Goal: Task Accomplishment & Management: Use online tool/utility

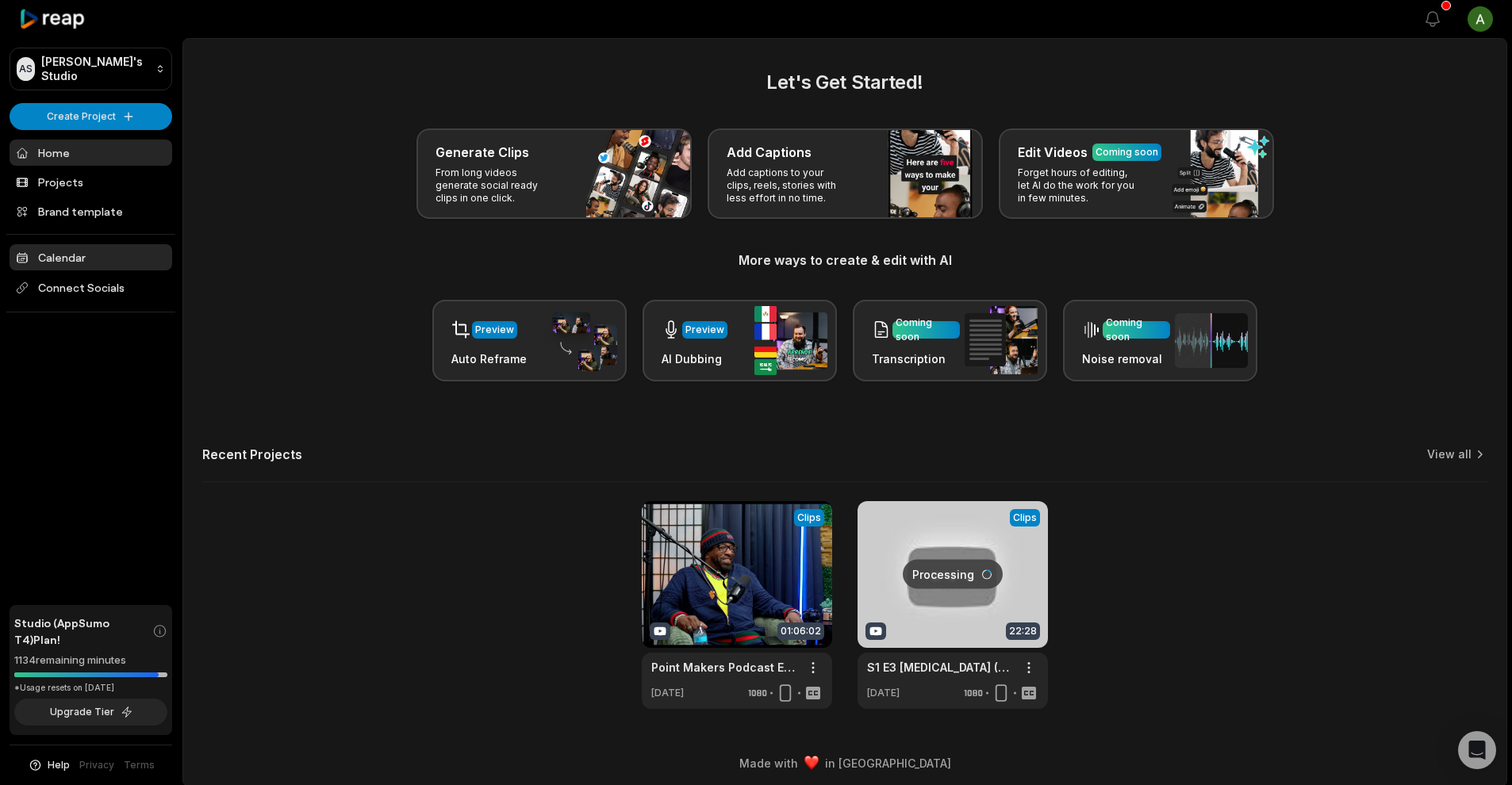
click at [124, 263] on link "Calendar" at bounding box center [90, 258] width 163 height 26
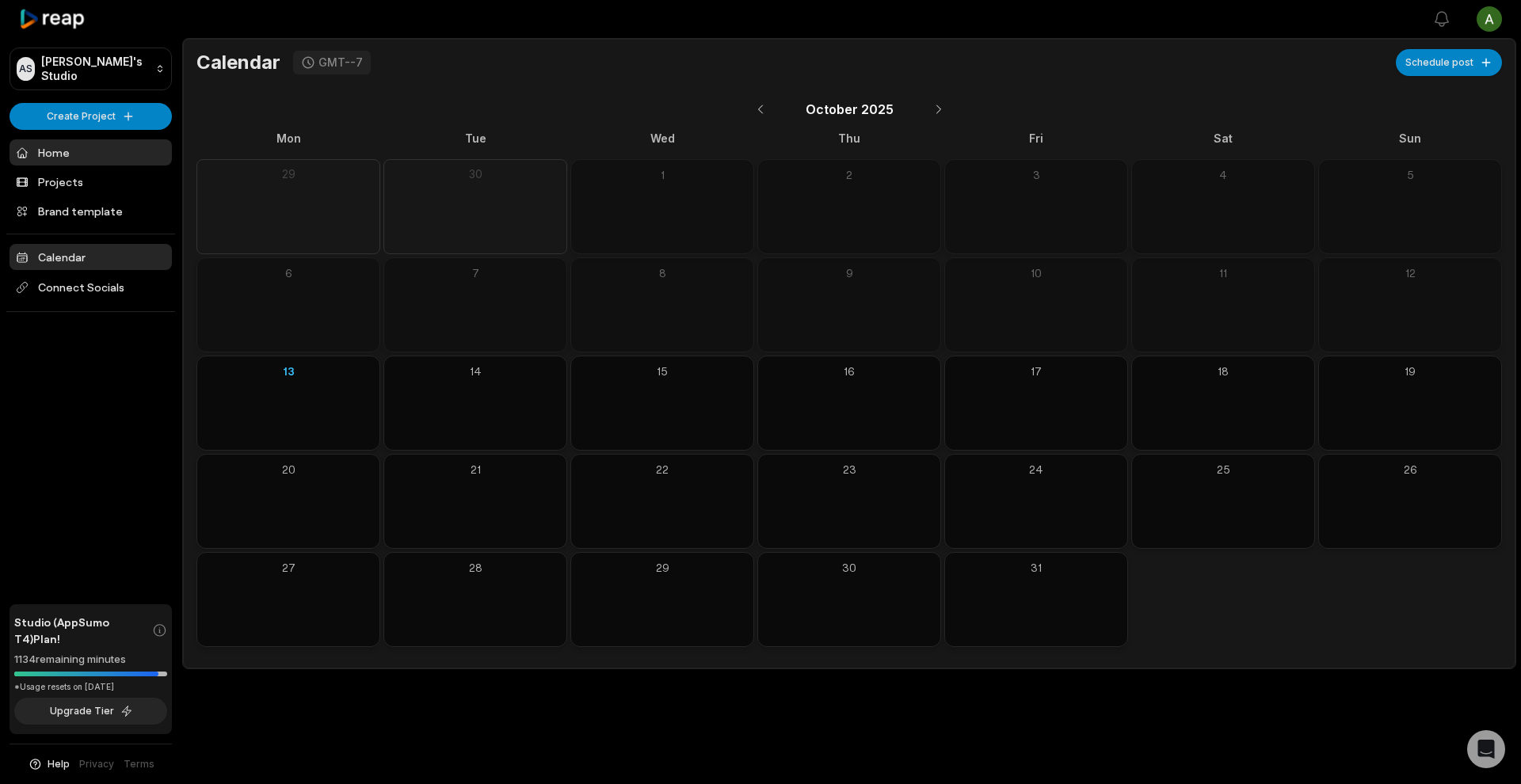
click at [84, 156] on link "Home" at bounding box center [90, 152] width 163 height 26
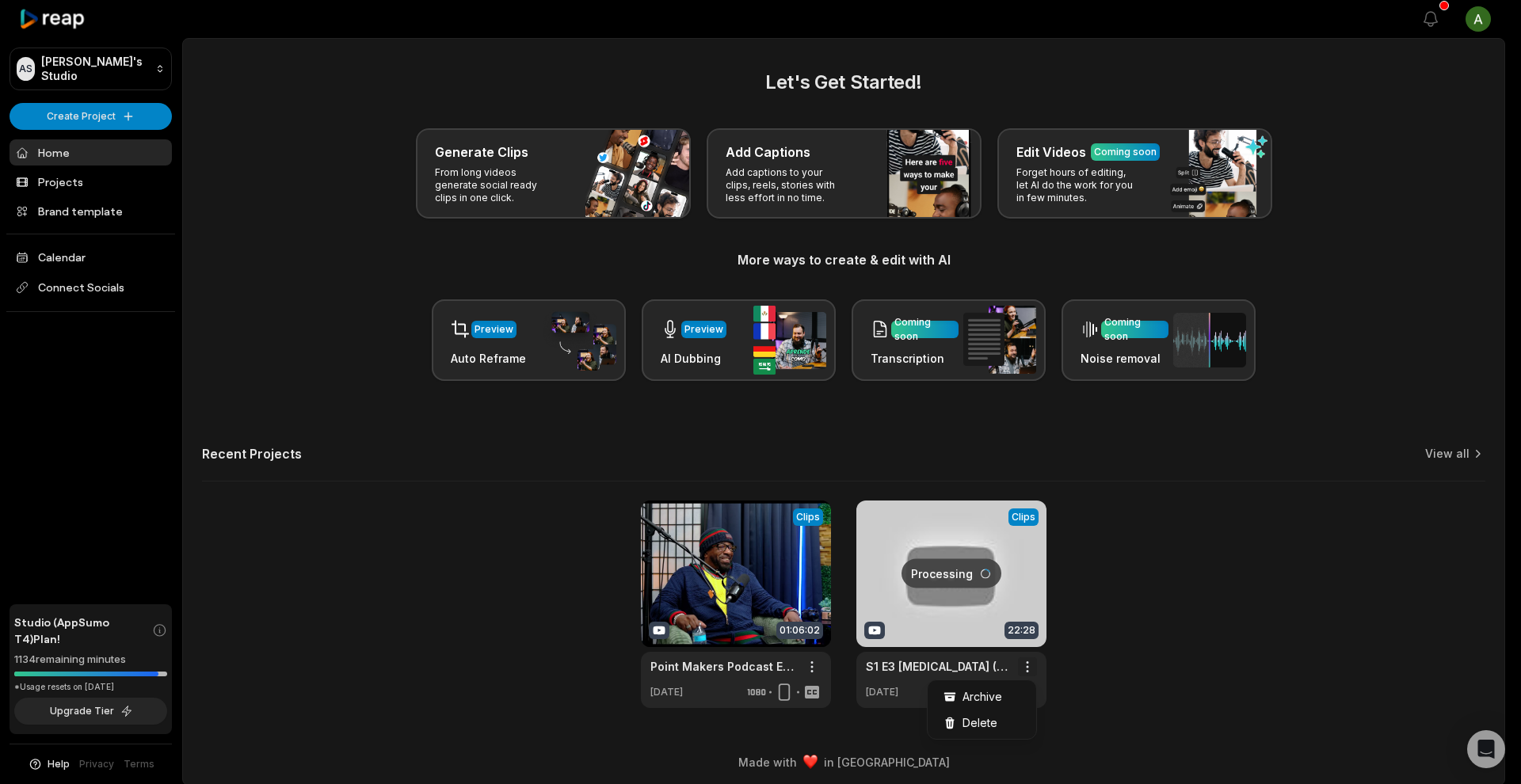
click at [1028, 662] on html "AS Aaron's Studio Create Project Home Projects Brand template Calendar Connect …" at bounding box center [760, 392] width 1521 height 784
click at [1013, 722] on div "Delete" at bounding box center [982, 723] width 102 height 26
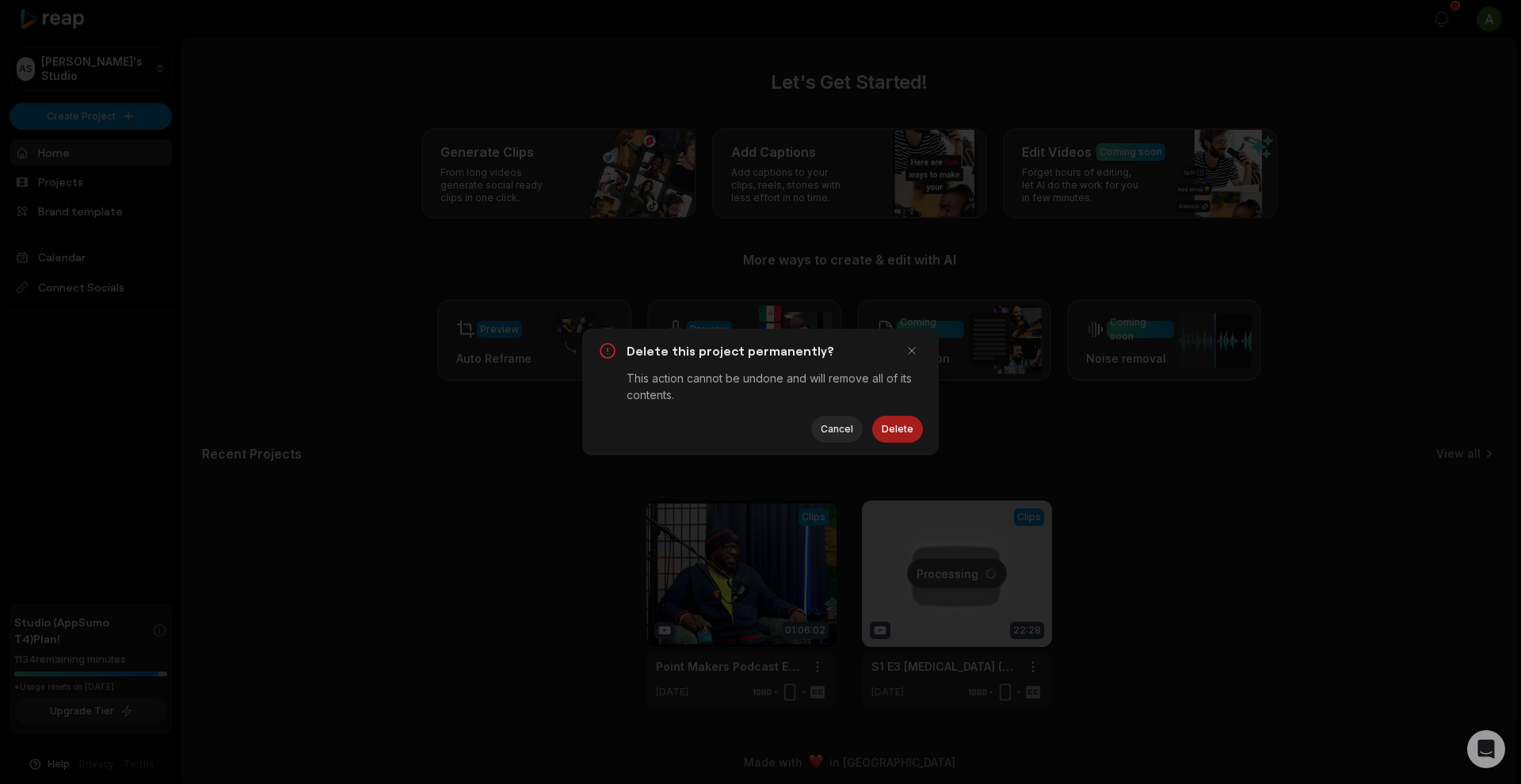
click at [897, 438] on button "Delete" at bounding box center [898, 429] width 51 height 27
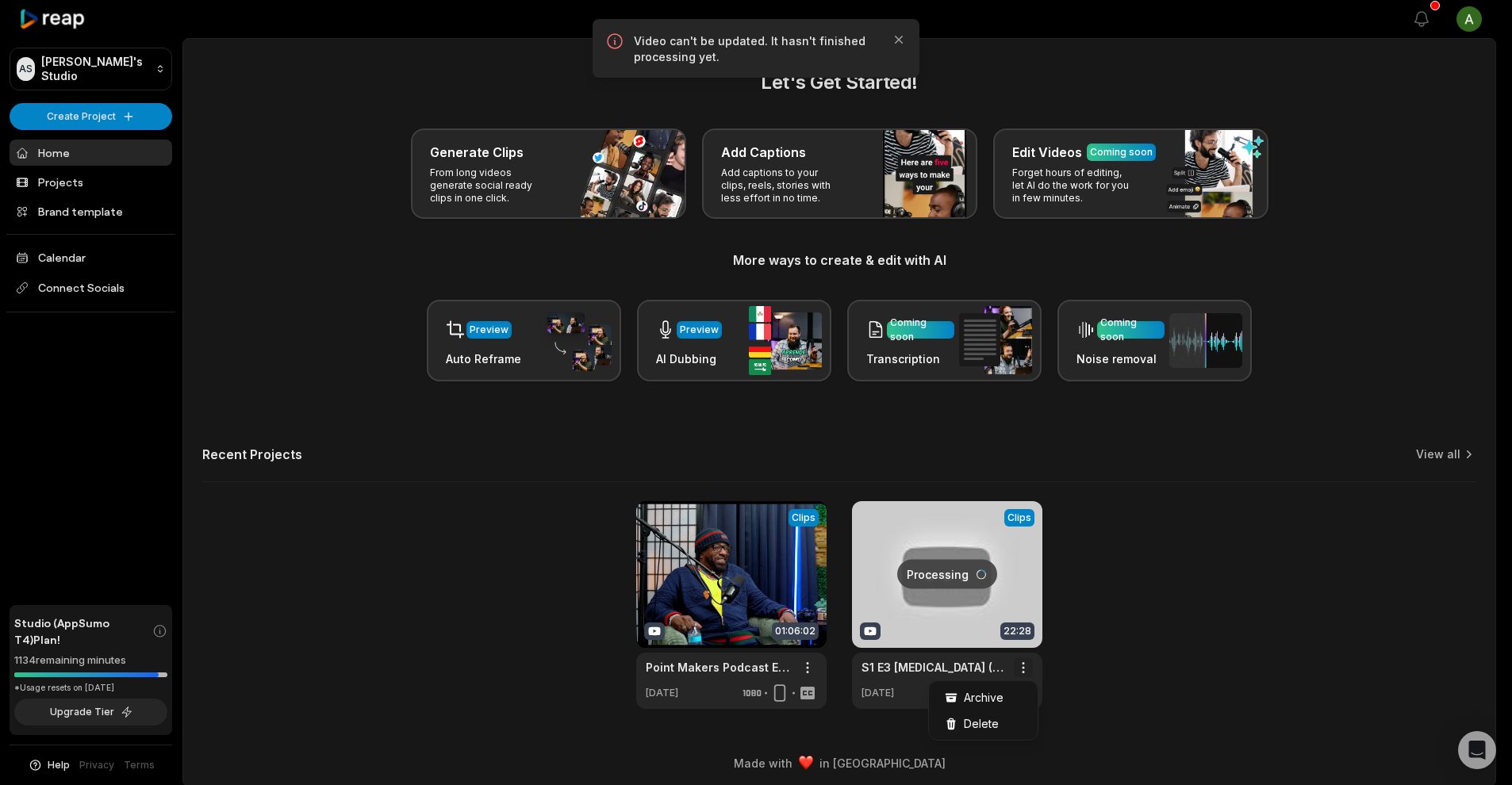
click at [1035, 662] on html "AS Aaron's Studio Create Project Home Projects Brand template Calendar Connect …" at bounding box center [756, 392] width 1512 height 785
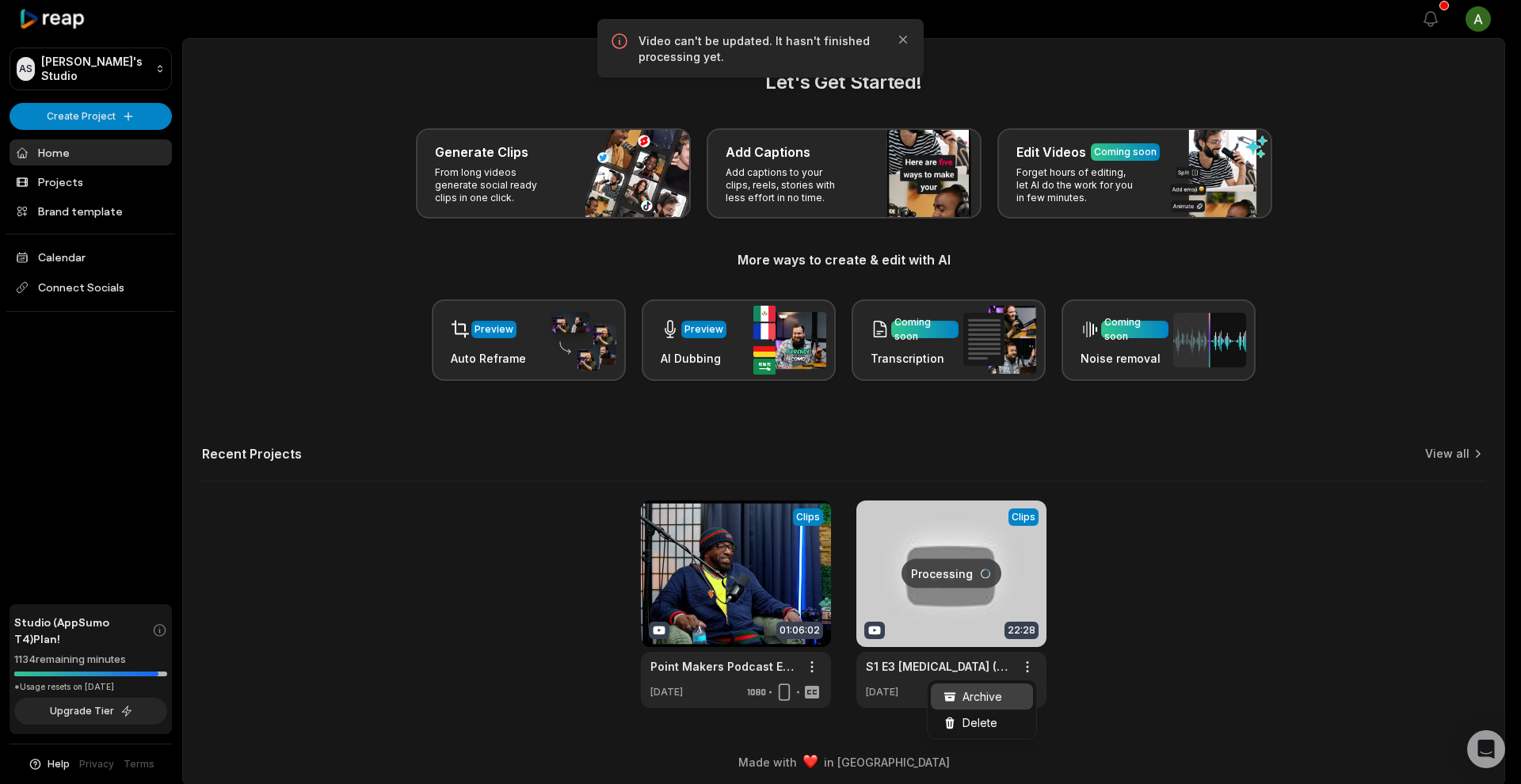
click at [1010, 691] on div "Archive" at bounding box center [982, 697] width 102 height 26
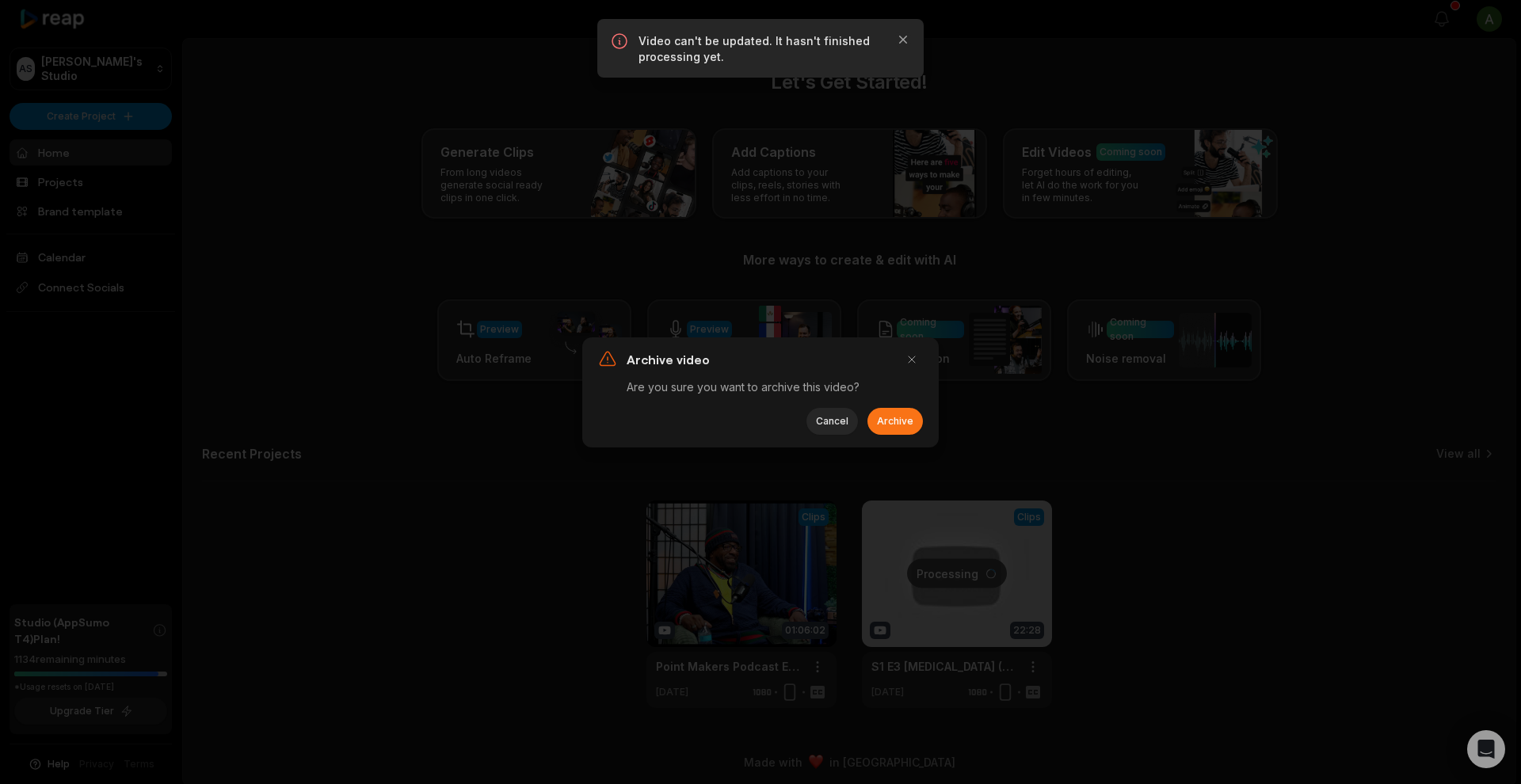
click at [911, 427] on button "Archive" at bounding box center [895, 421] width 56 height 27
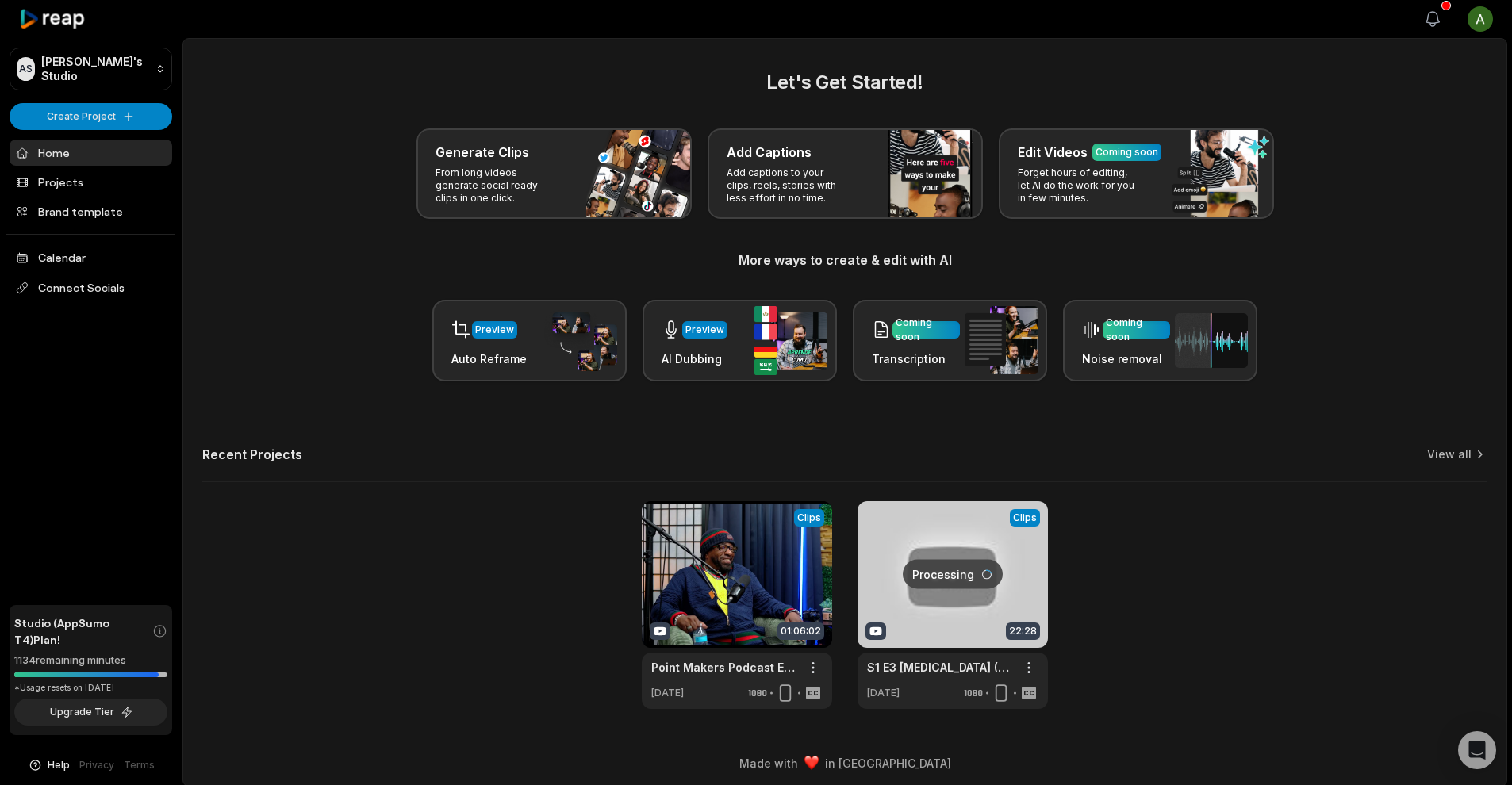
click at [1433, 24] on icon "button" at bounding box center [1432, 19] width 19 height 19
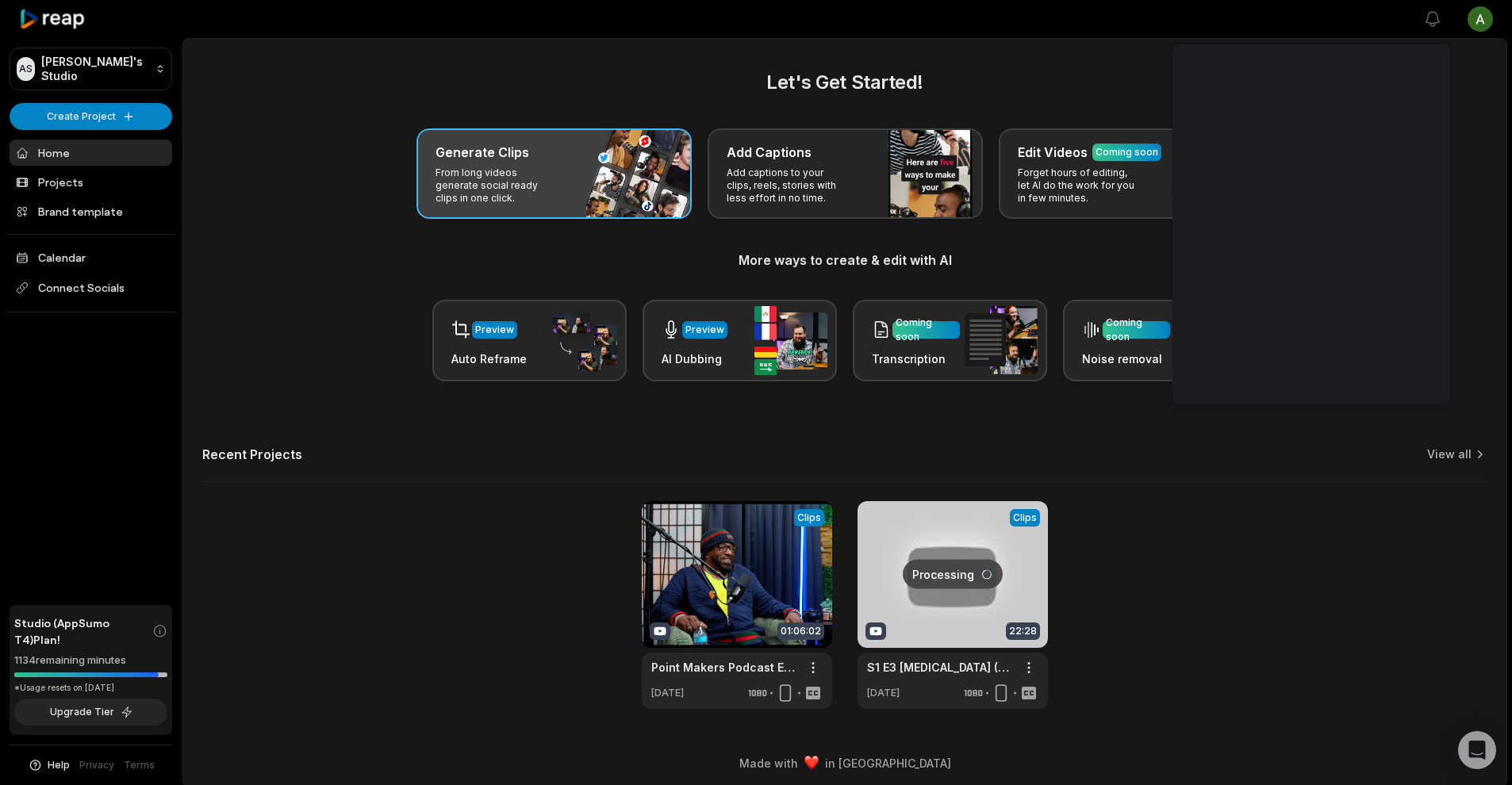
click at [500, 167] on p "From long videos generate social ready clips in one click." at bounding box center [497, 185] width 123 height 38
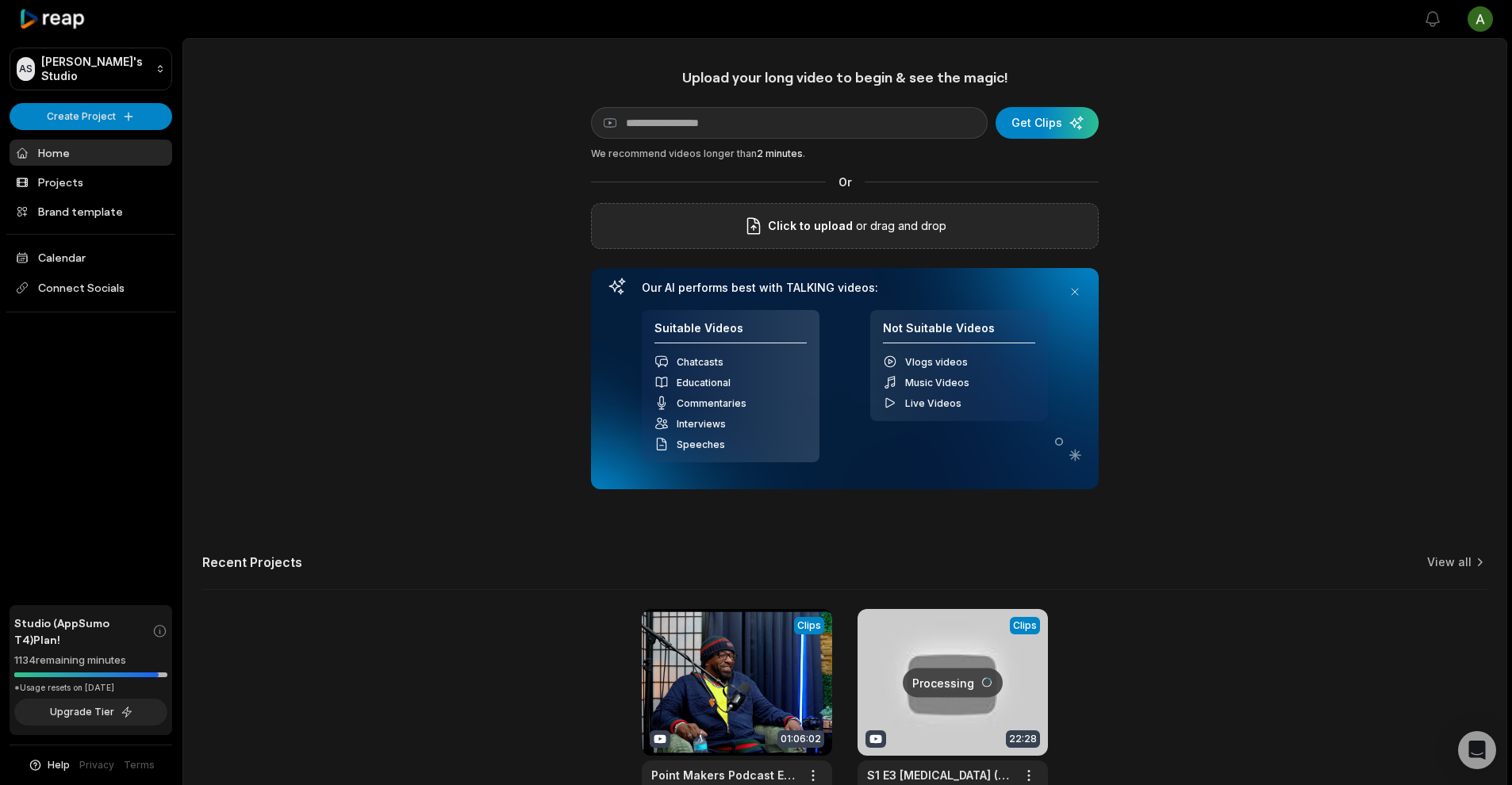
click at [812, 224] on span "Click to upload" at bounding box center [810, 226] width 85 height 19
click at [0, 0] on input "Click to upload" at bounding box center [0, 0] width 0 height 0
click at [941, 233] on p "or drag and drop" at bounding box center [899, 226] width 94 height 19
click at [999, 239] on div "1080.mp4 Uploading 8 %" at bounding box center [845, 225] width 508 height 46
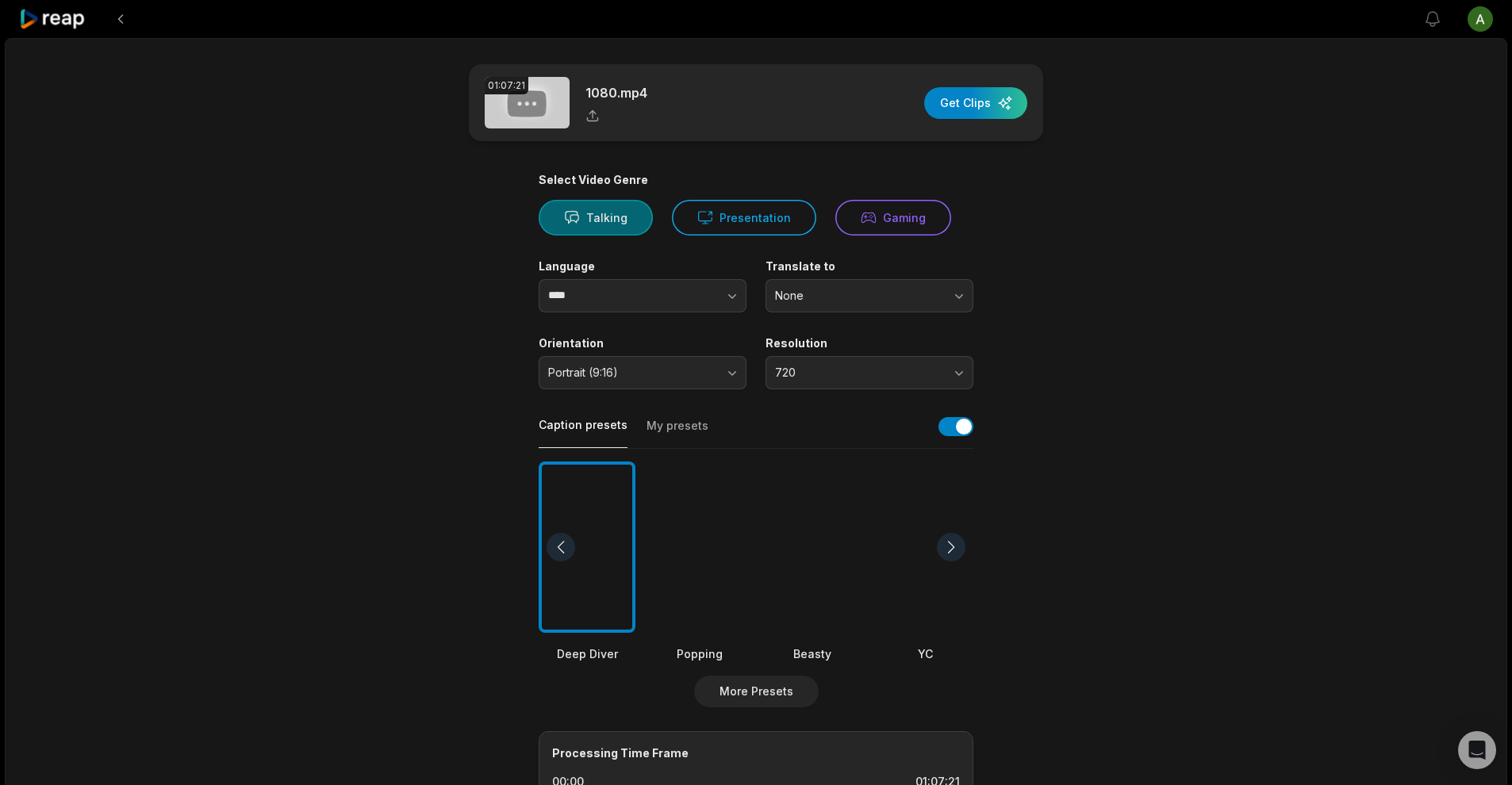
click at [610, 219] on button "Talking" at bounding box center [595, 218] width 114 height 35
click at [841, 363] on button "720" at bounding box center [869, 373] width 207 height 33
click at [1056, 369] on main "01:07:21 1080.mp4 Get Clips Select Video Genre Talking Presentation Gaming Lang…" at bounding box center [756, 546] width 768 height 965
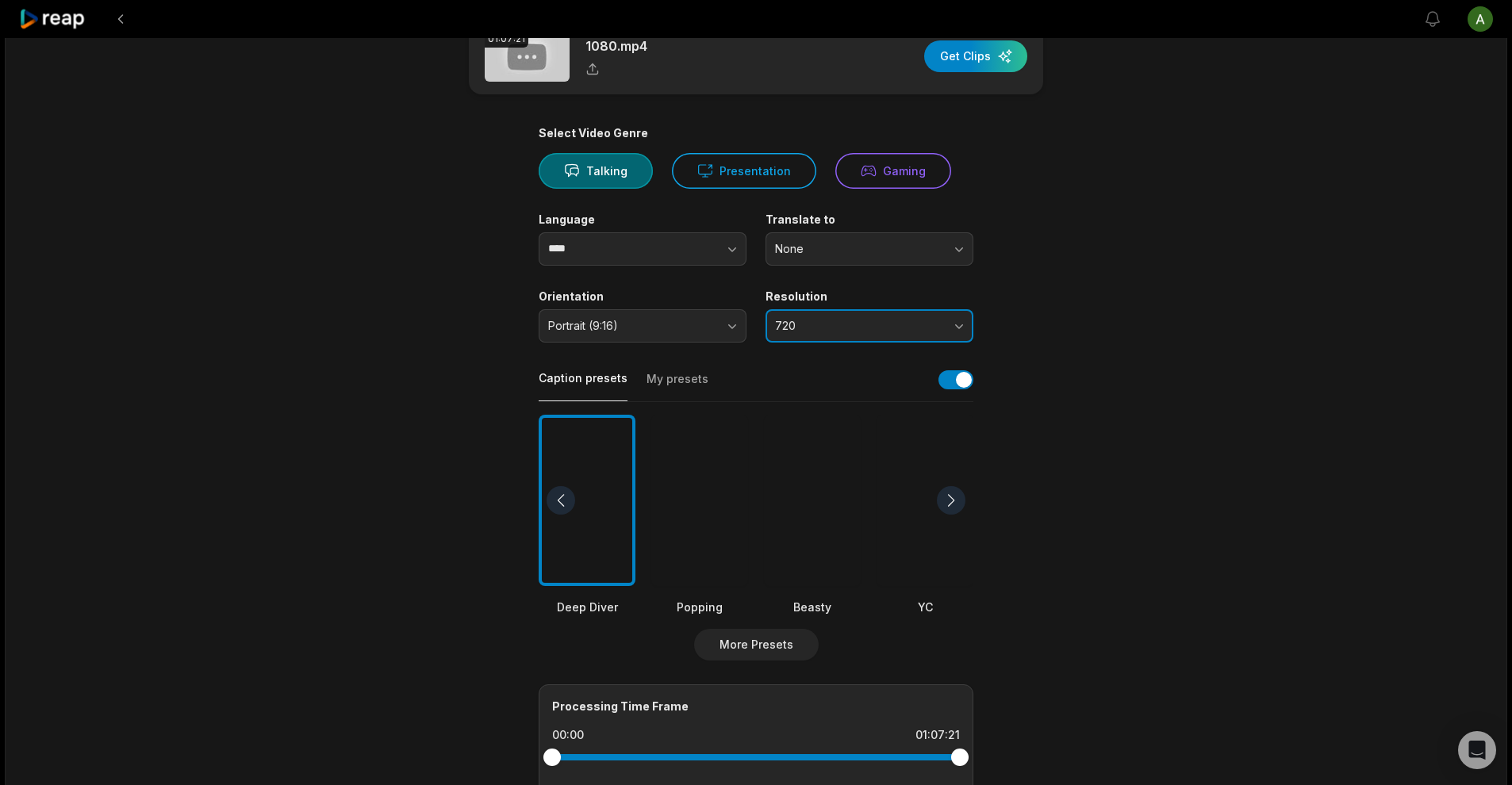
scroll to position [107, 0]
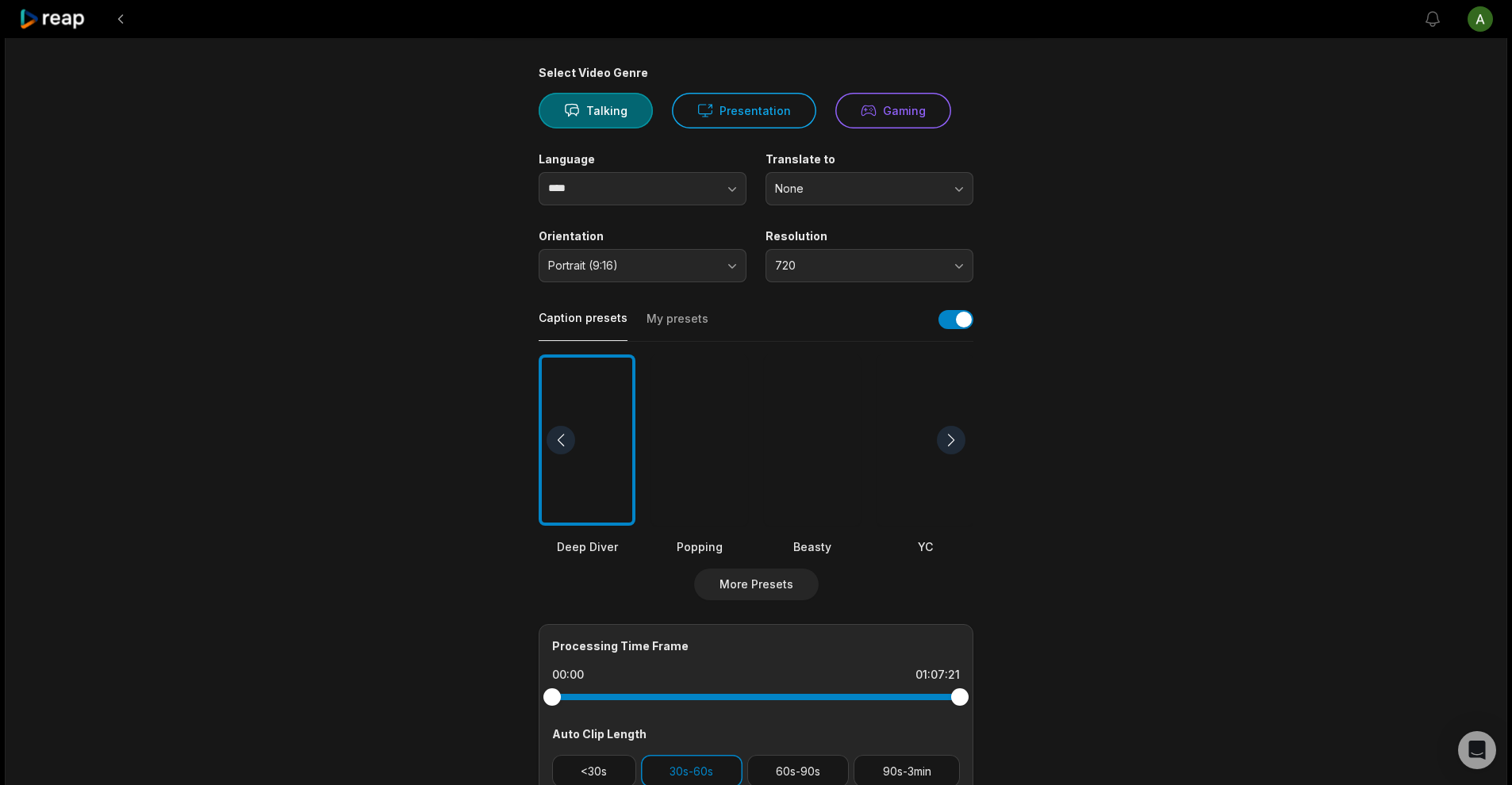
click at [594, 406] on div at bounding box center [587, 440] width 97 height 172
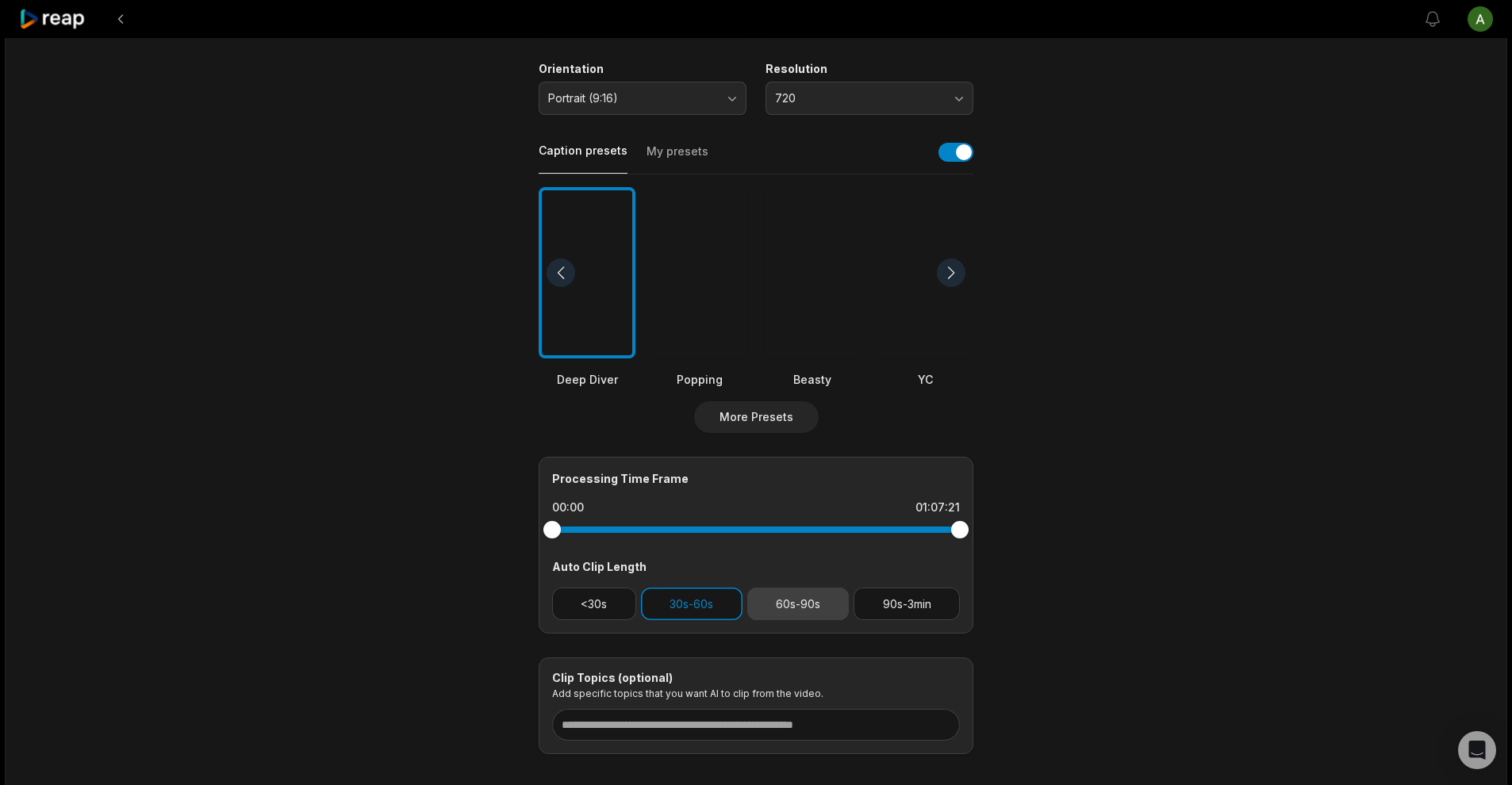
click at [817, 598] on button "60s-90s" at bounding box center [798, 604] width 102 height 33
click at [711, 599] on button "30s-60s" at bounding box center [691, 604] width 101 height 33
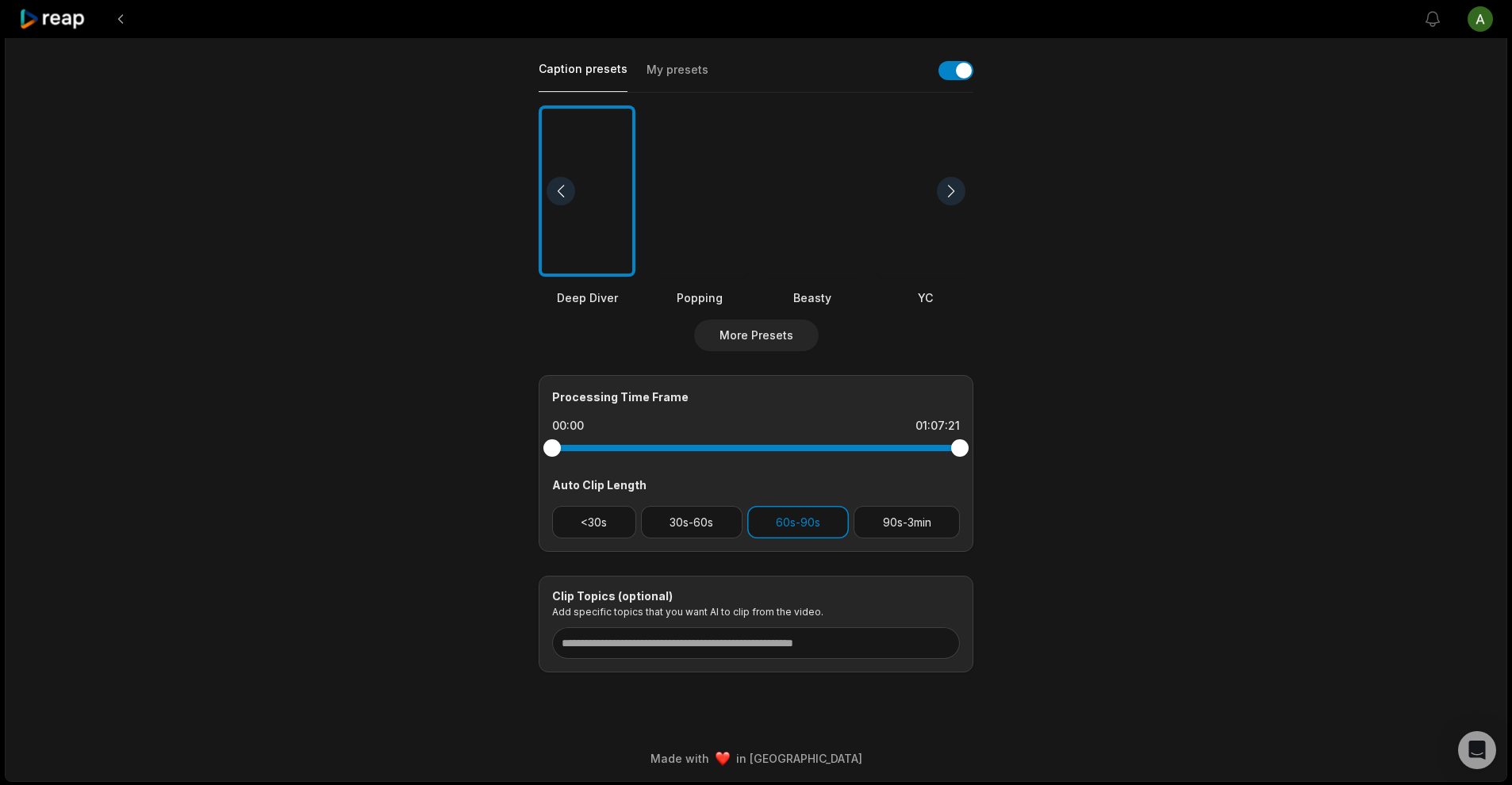
scroll to position [0, 0]
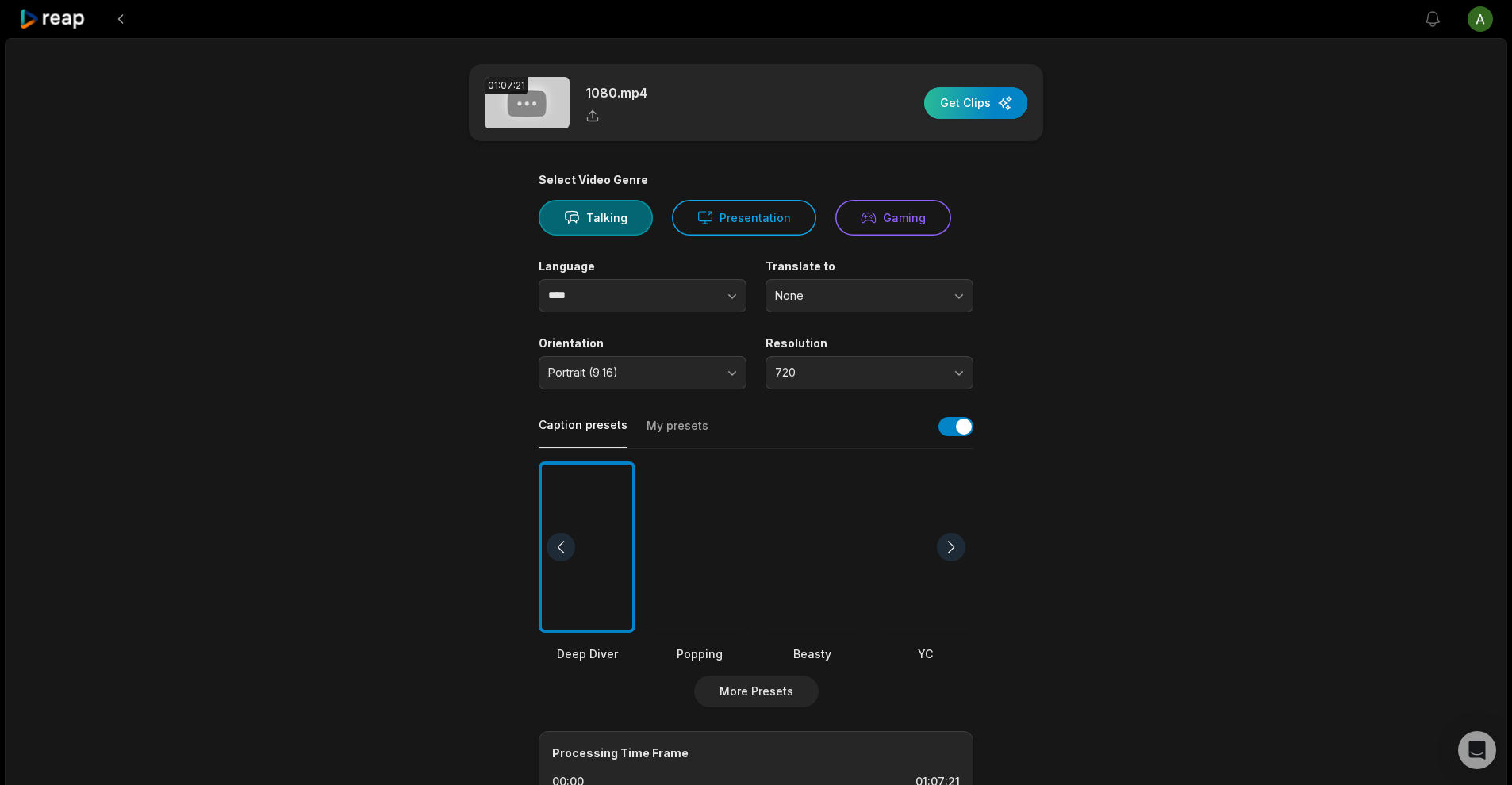
click at [994, 110] on div "button" at bounding box center [975, 103] width 103 height 32
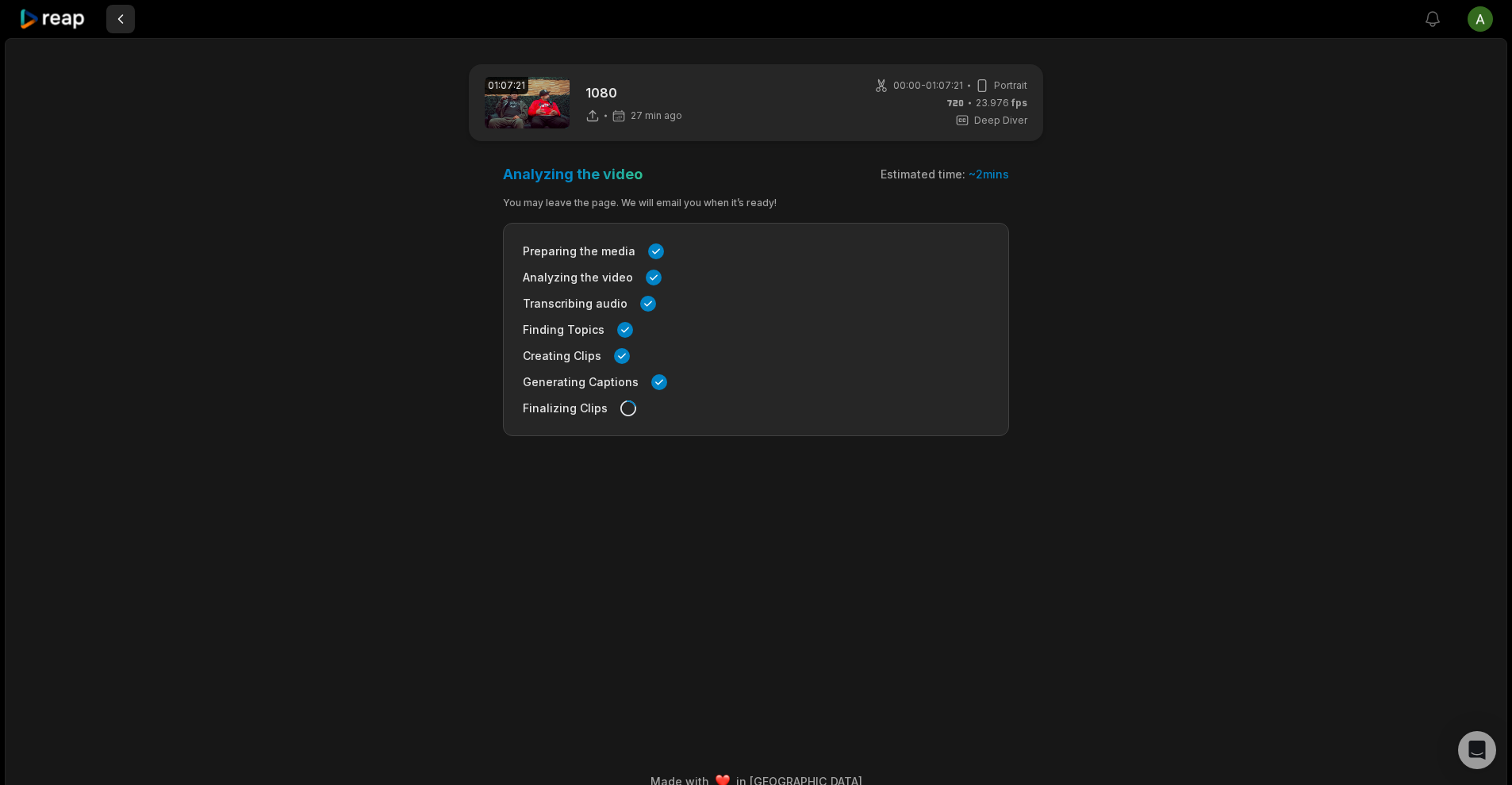
click at [119, 22] on button at bounding box center [120, 19] width 29 height 29
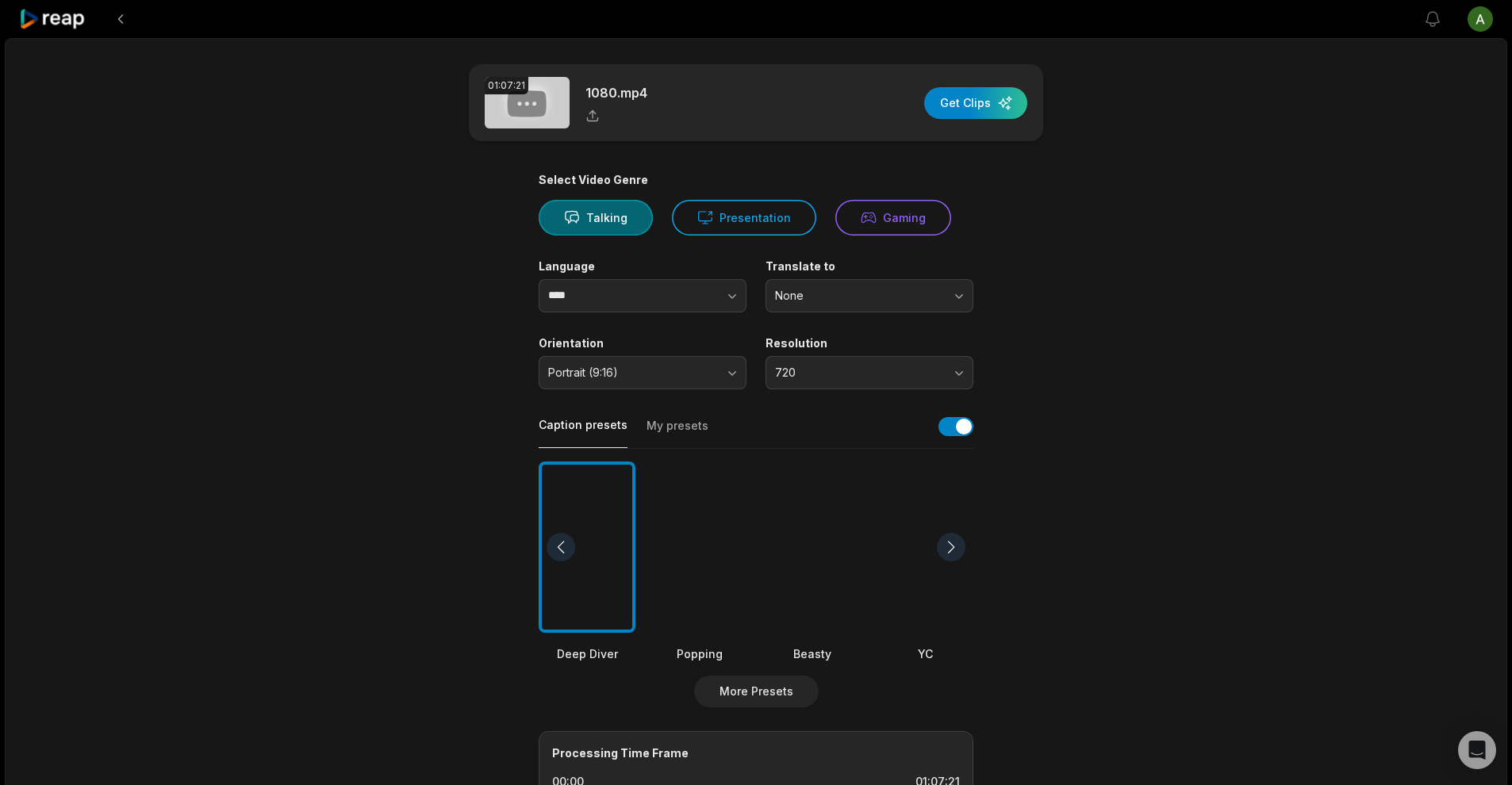
click at [79, 19] on icon at bounding box center [52, 19] width 67 height 21
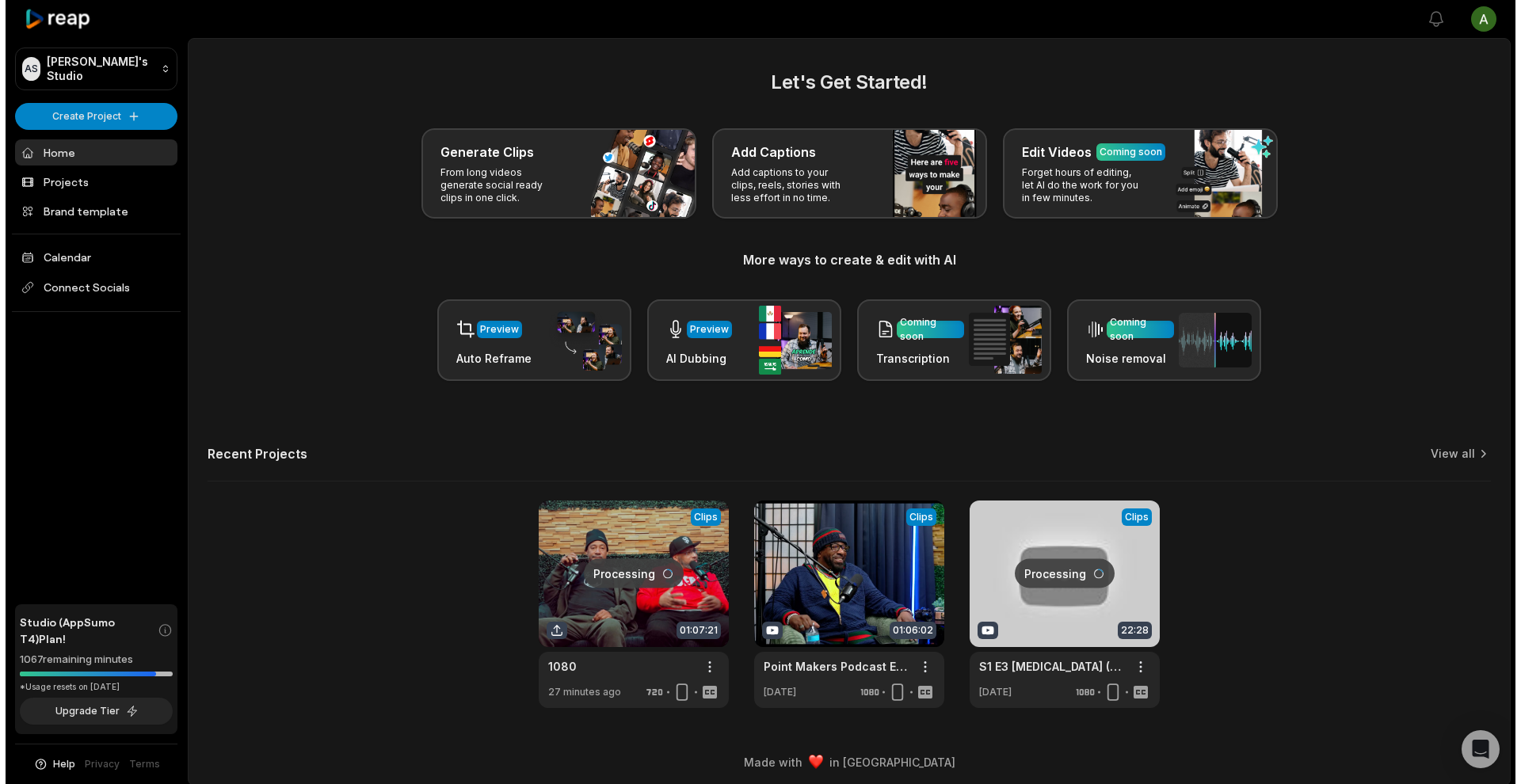
scroll to position [7, 0]
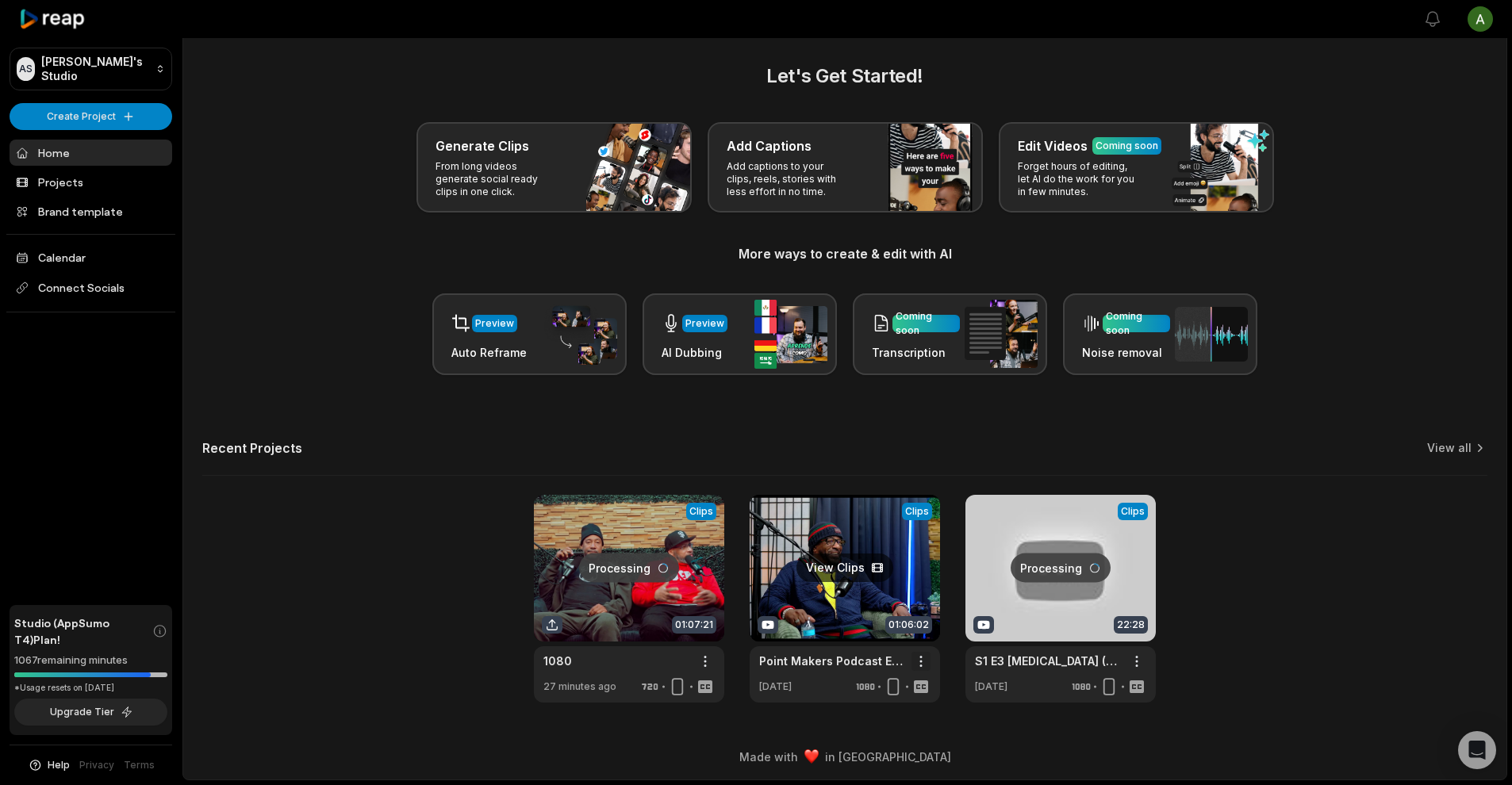
click at [922, 660] on html "AS Aaron's Studio Create Project Home Projects Brand template Calendar Connect …" at bounding box center [756, 386] width 1512 height 785
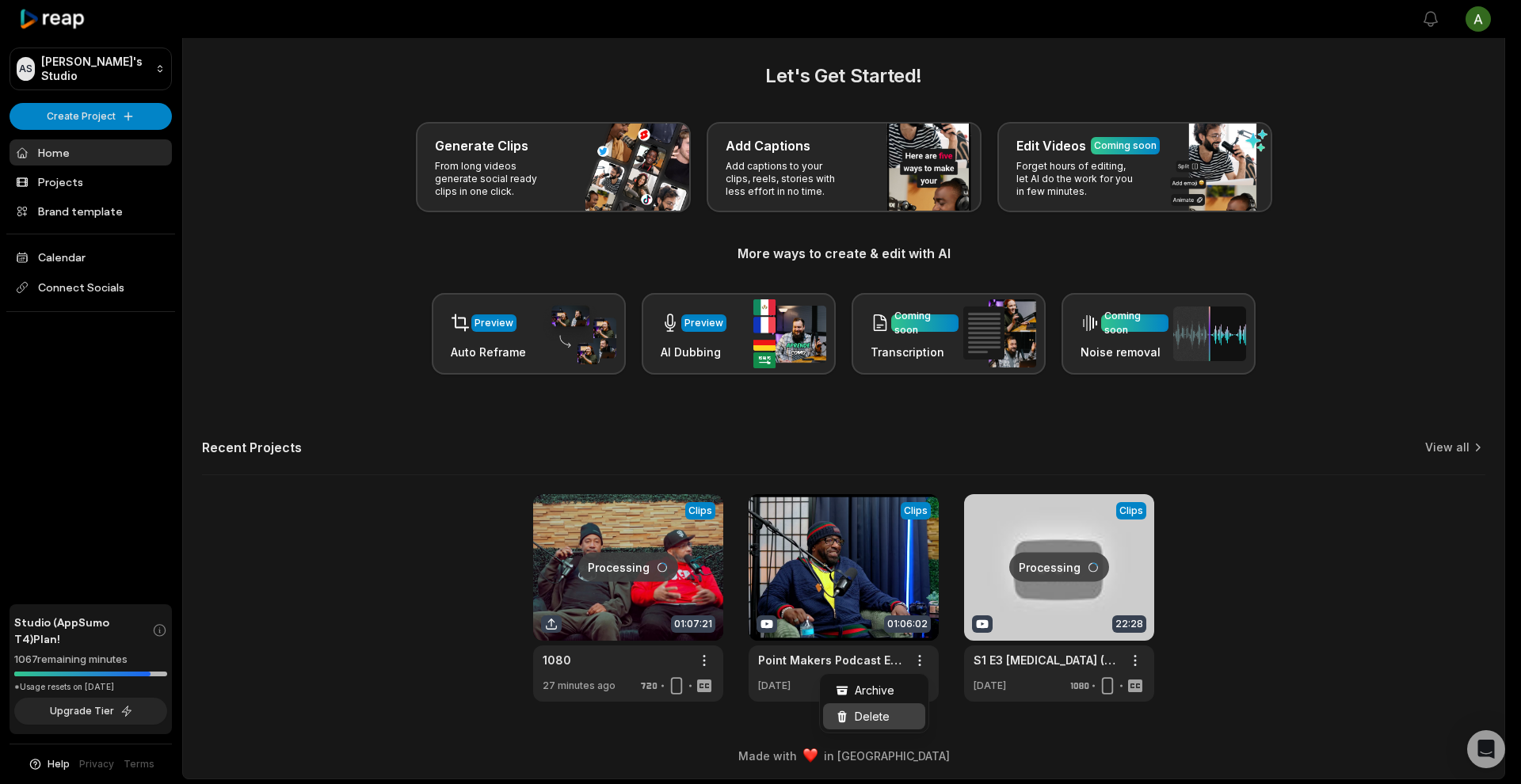
click at [876, 720] on span "Delete" at bounding box center [872, 716] width 35 height 17
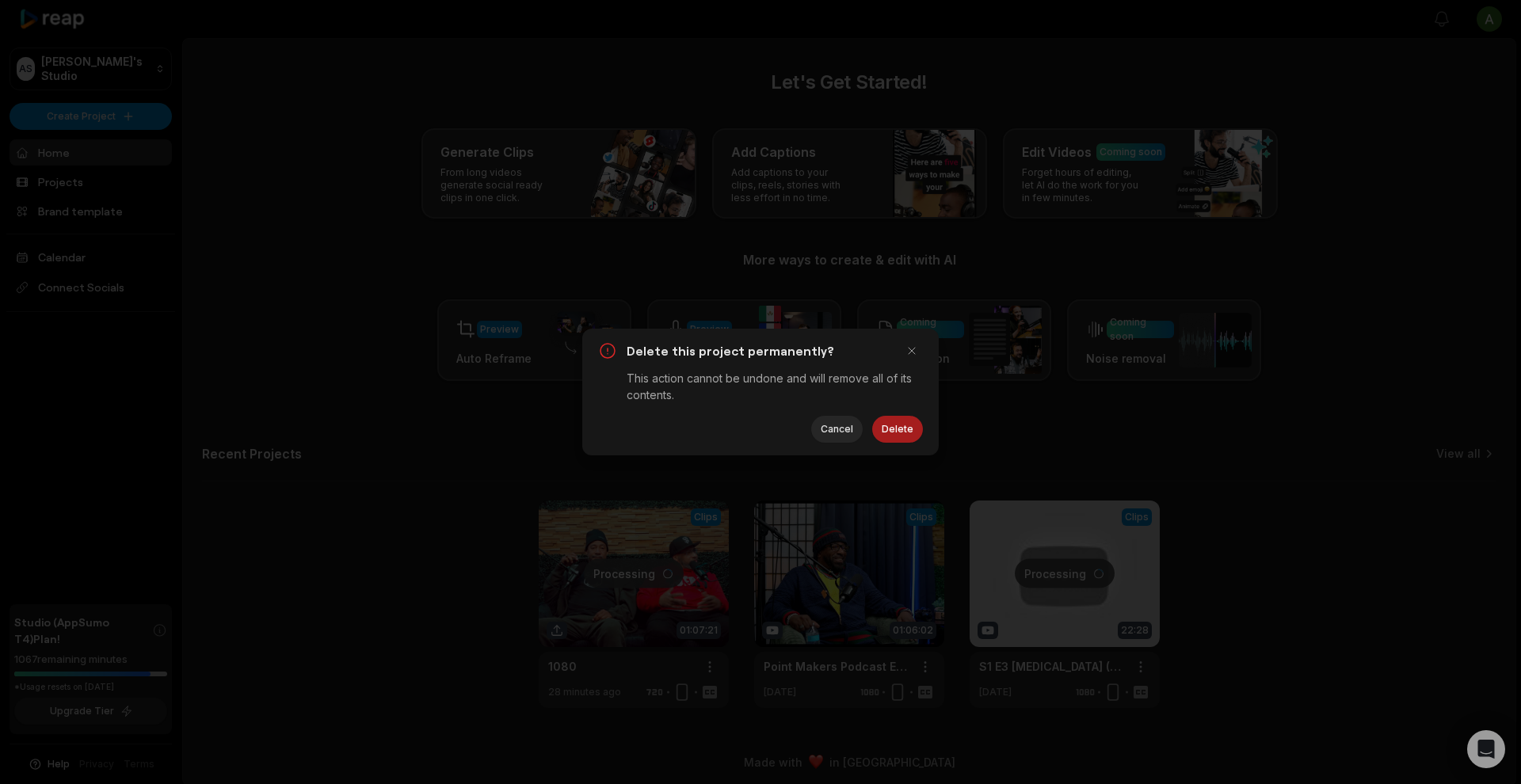
click at [903, 440] on button "Delete" at bounding box center [898, 429] width 51 height 27
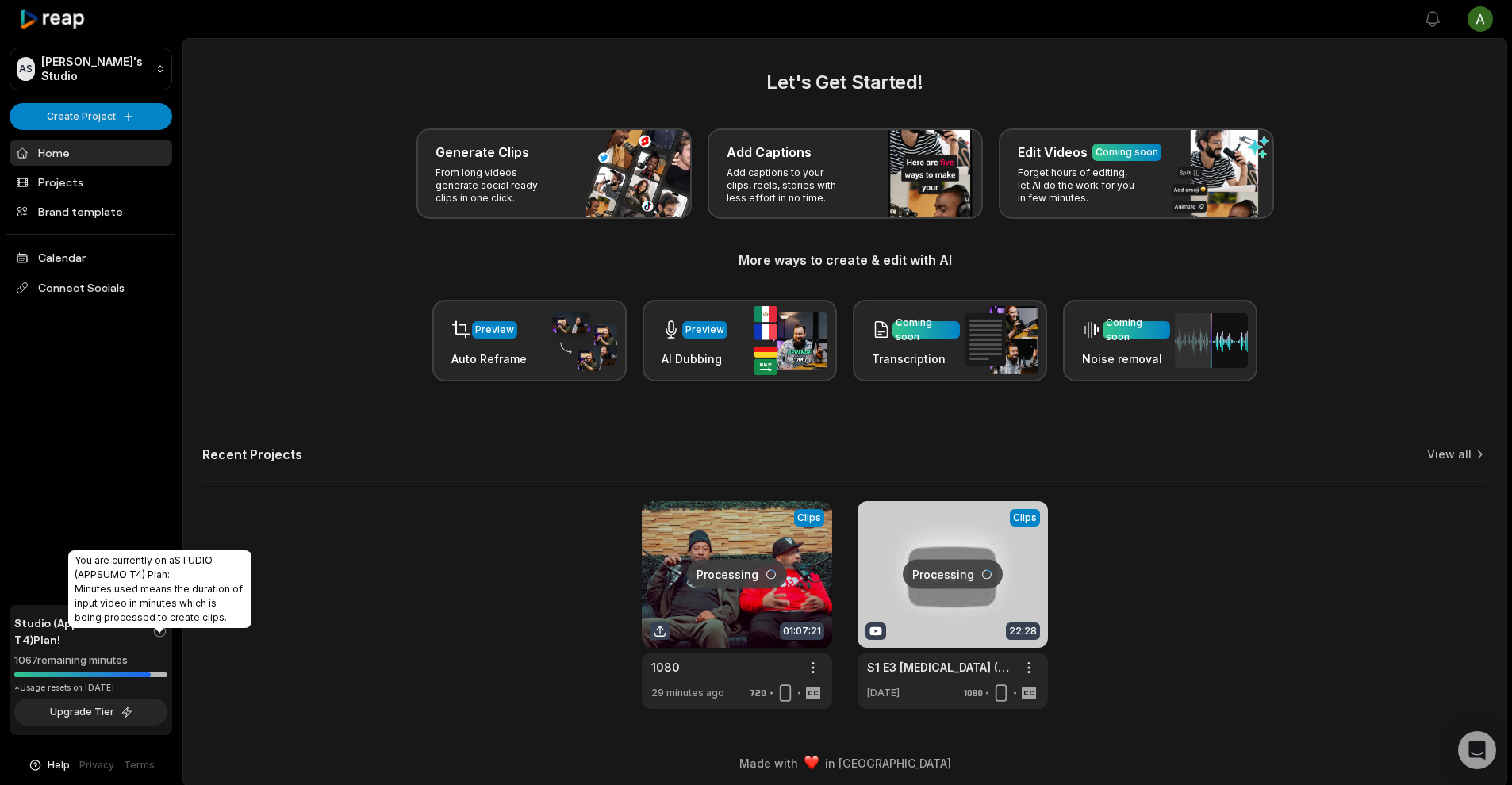
click at [161, 639] on icon at bounding box center [160, 631] width 15 height 16
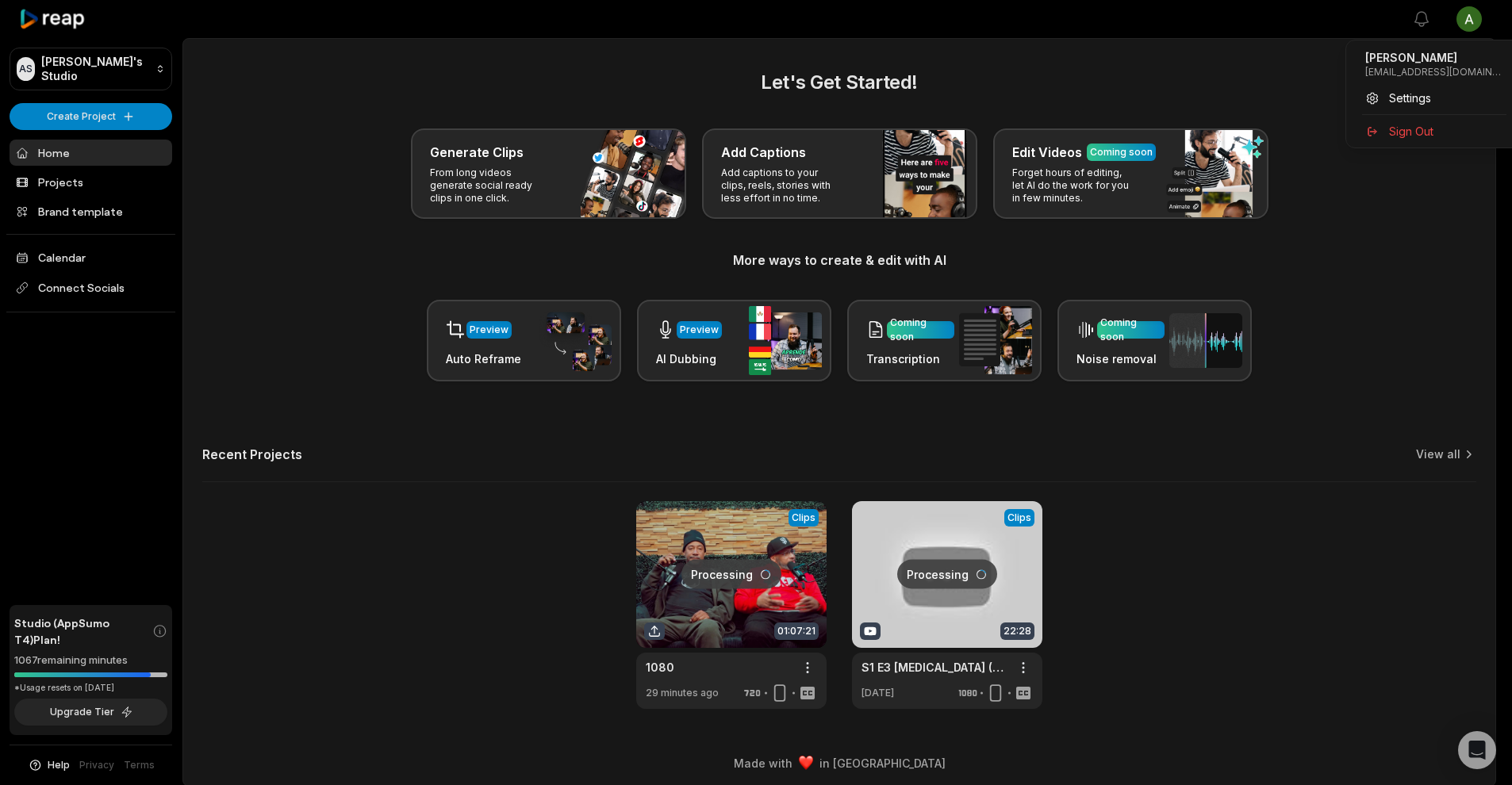
click at [1486, 20] on html "AS Aaron's Studio Create Project Home Projects Brand template Calendar Connect …" at bounding box center [756, 392] width 1512 height 785
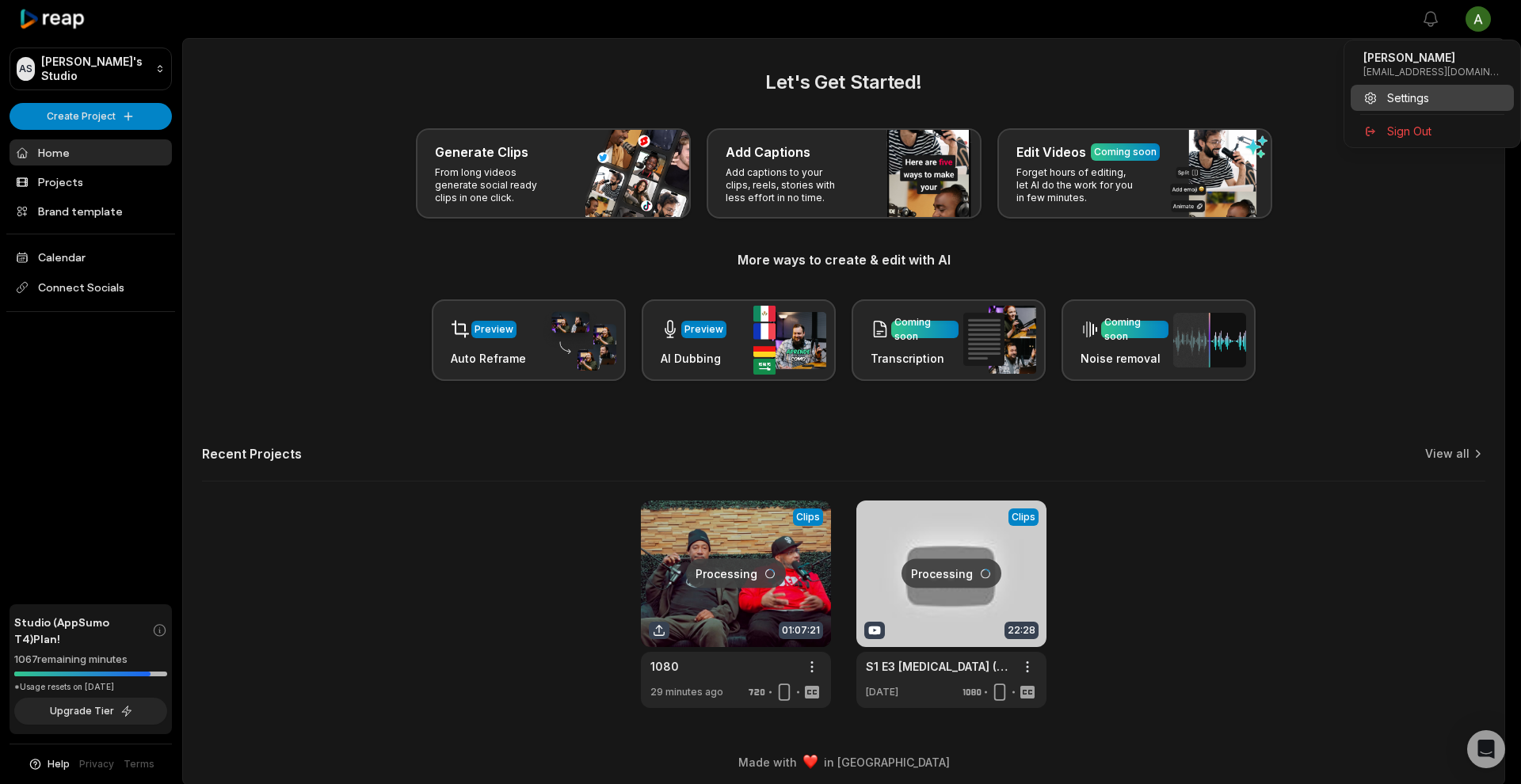
click at [1428, 92] on span "Settings" at bounding box center [1408, 98] width 42 height 17
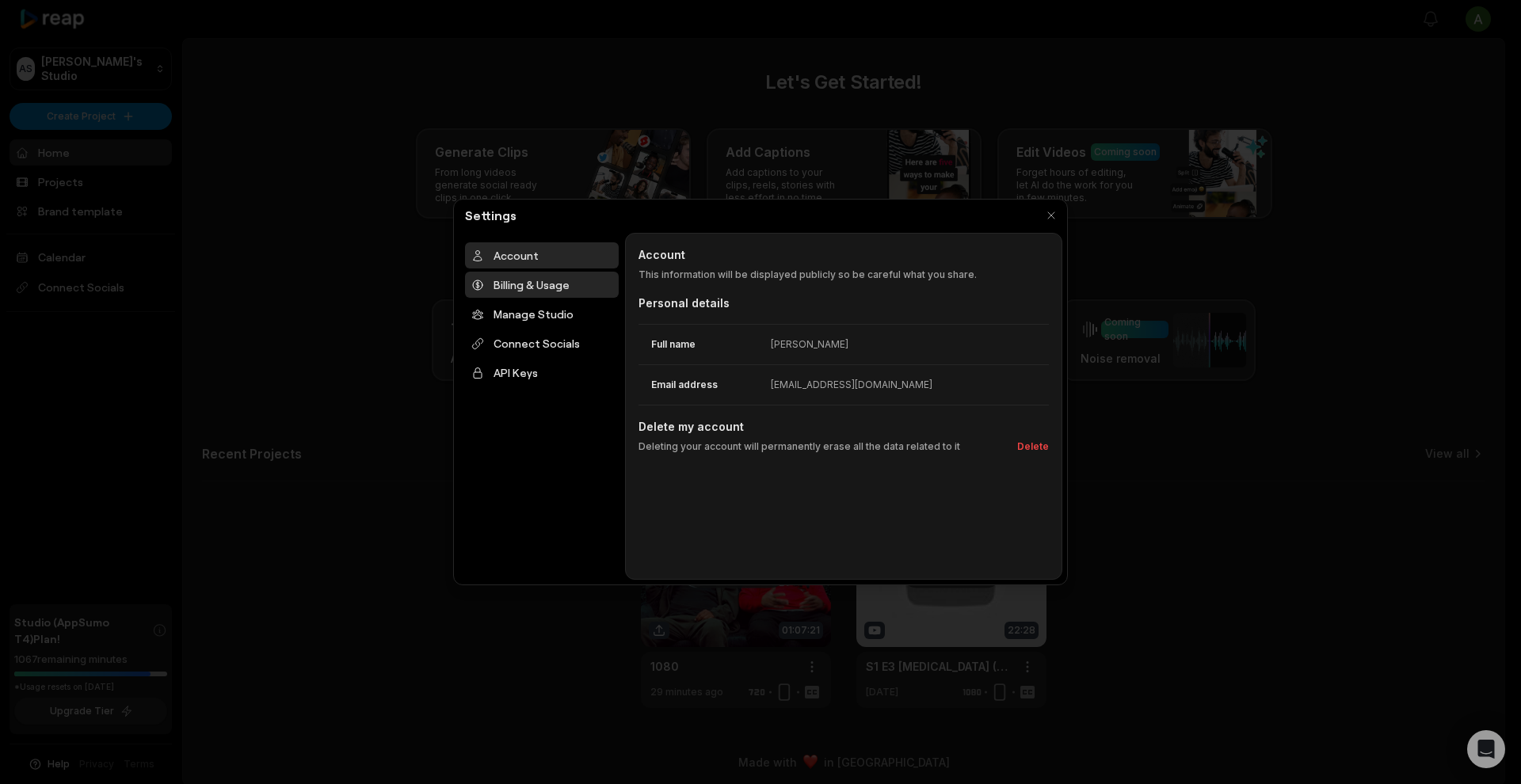
click at [544, 292] on div "Billing & Usage" at bounding box center [541, 284] width 153 height 26
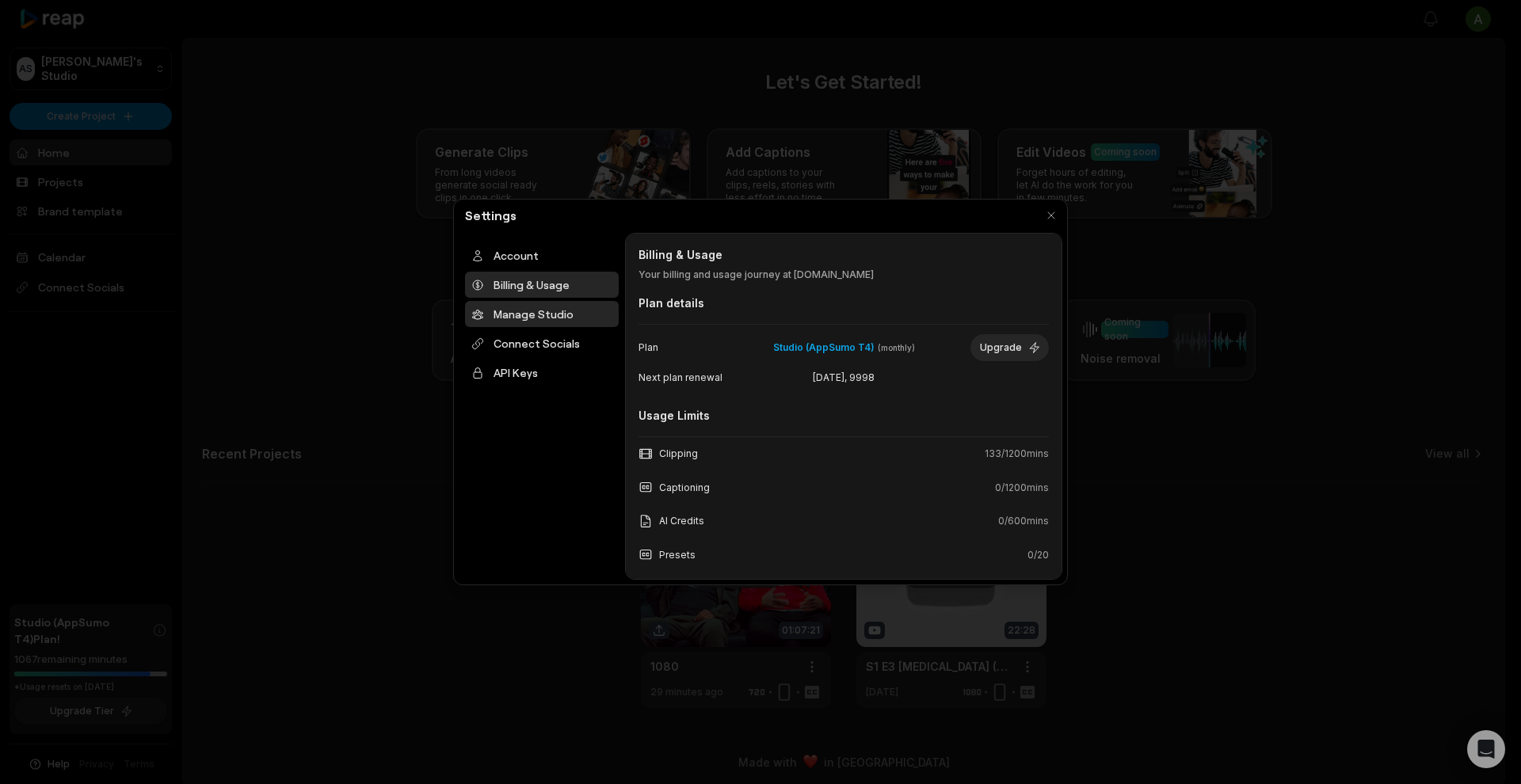
click at [566, 312] on div "Manage Studio" at bounding box center [541, 314] width 153 height 26
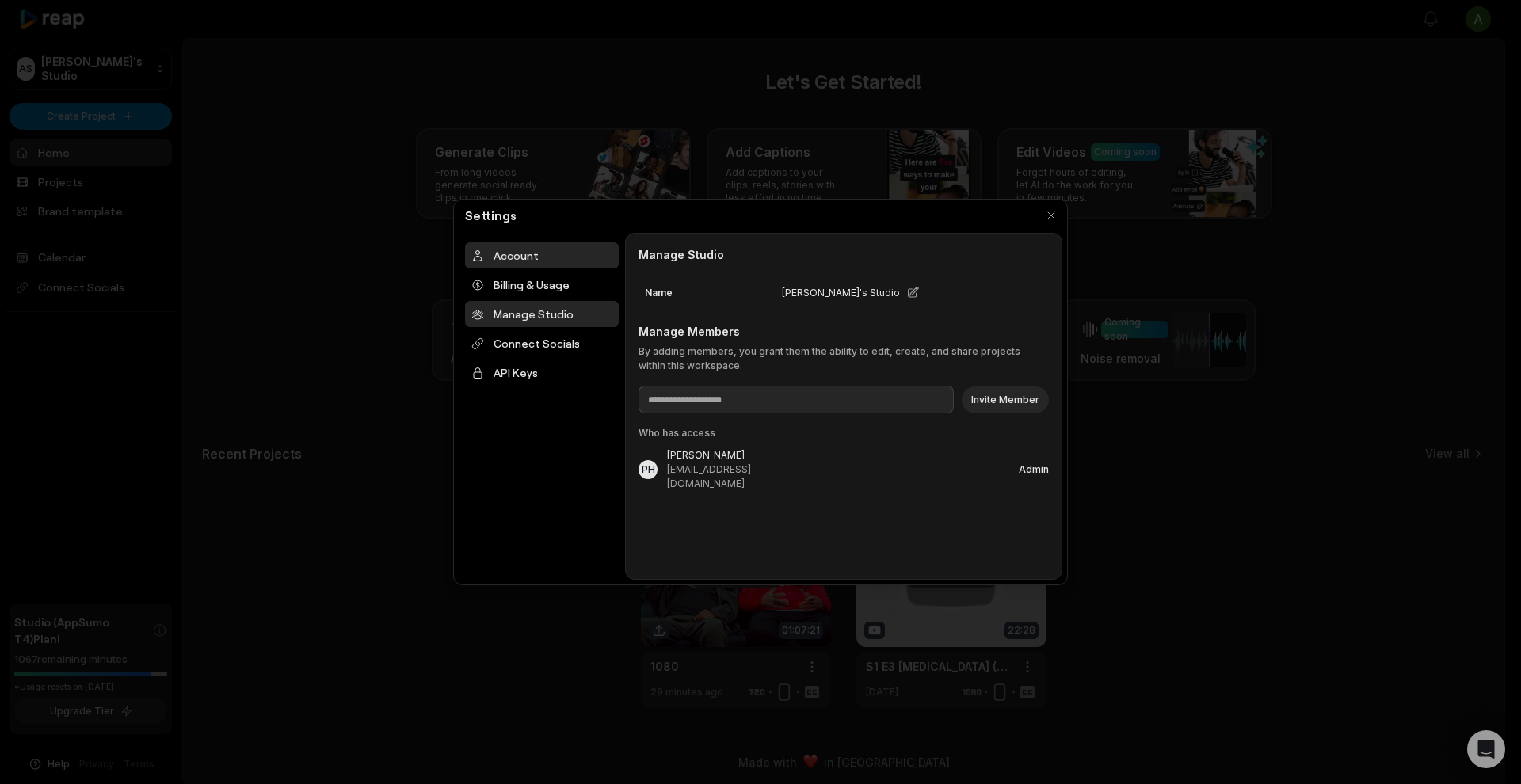
click at [539, 256] on div "Account" at bounding box center [541, 255] width 153 height 26
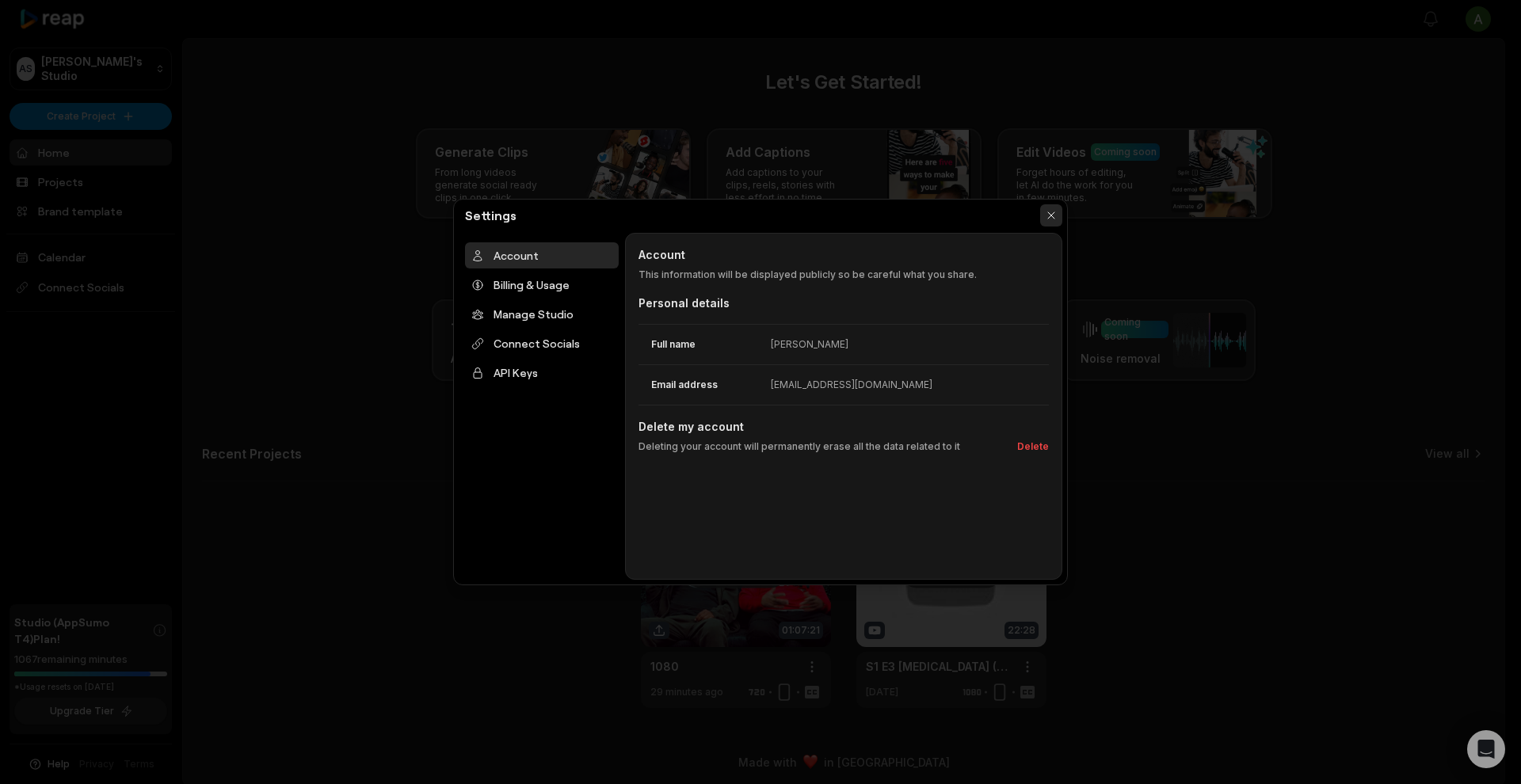
click at [1053, 217] on button "button" at bounding box center [1051, 216] width 22 height 22
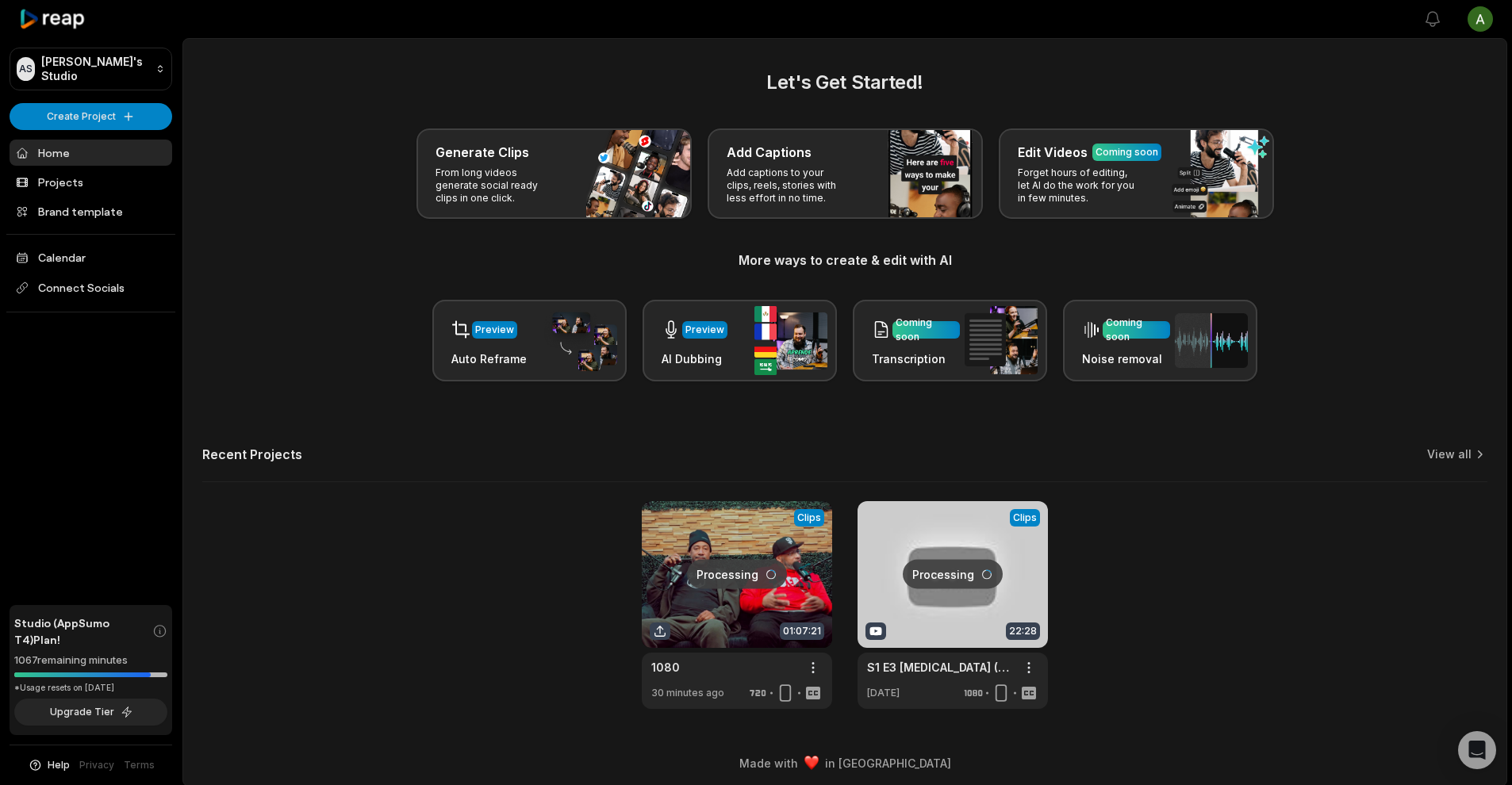
click at [801, 568] on link at bounding box center [737, 605] width 191 height 207
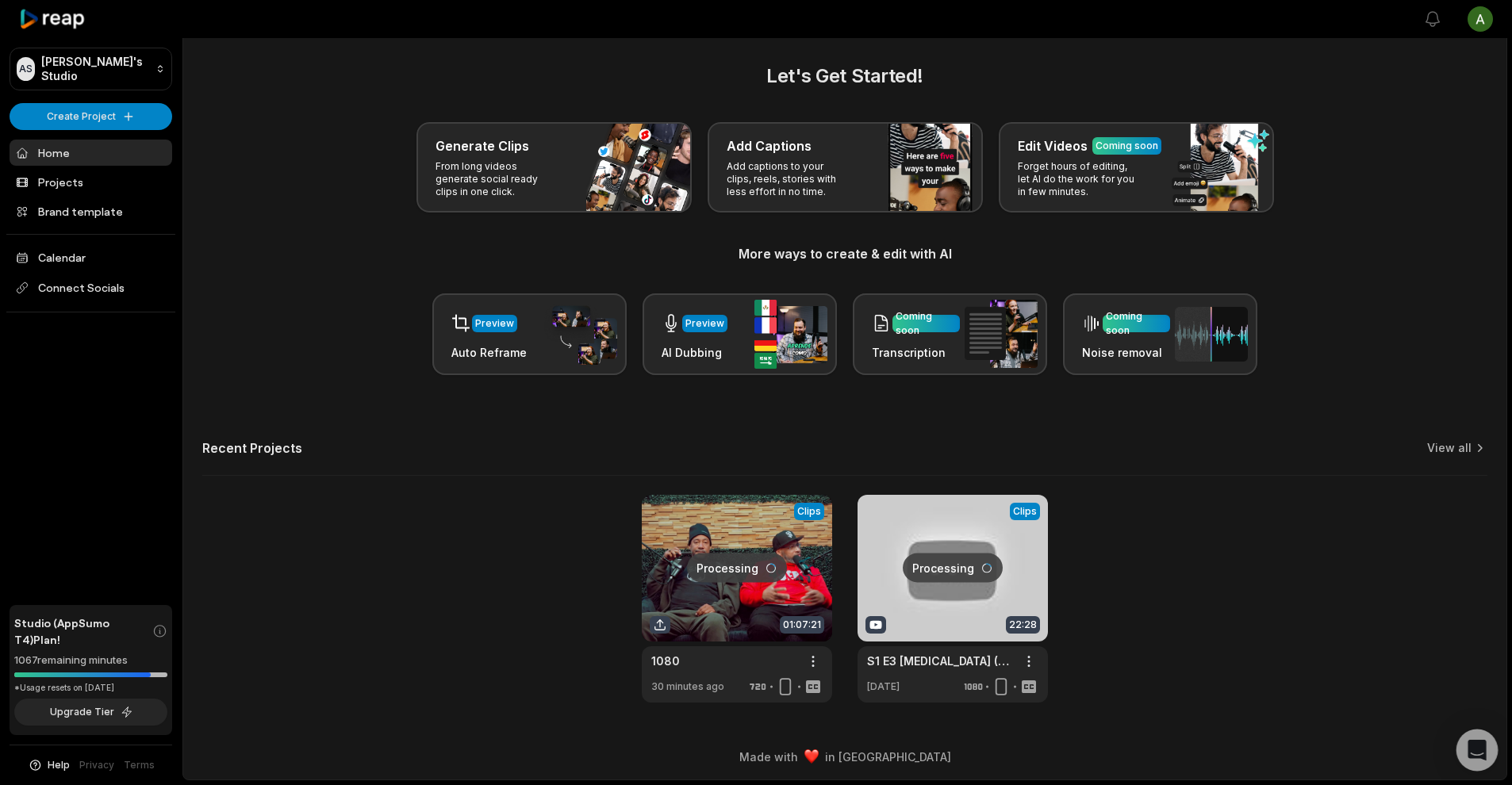
click at [1465, 750] on div "Open Intercom Messenger" at bounding box center [1477, 750] width 42 height 42
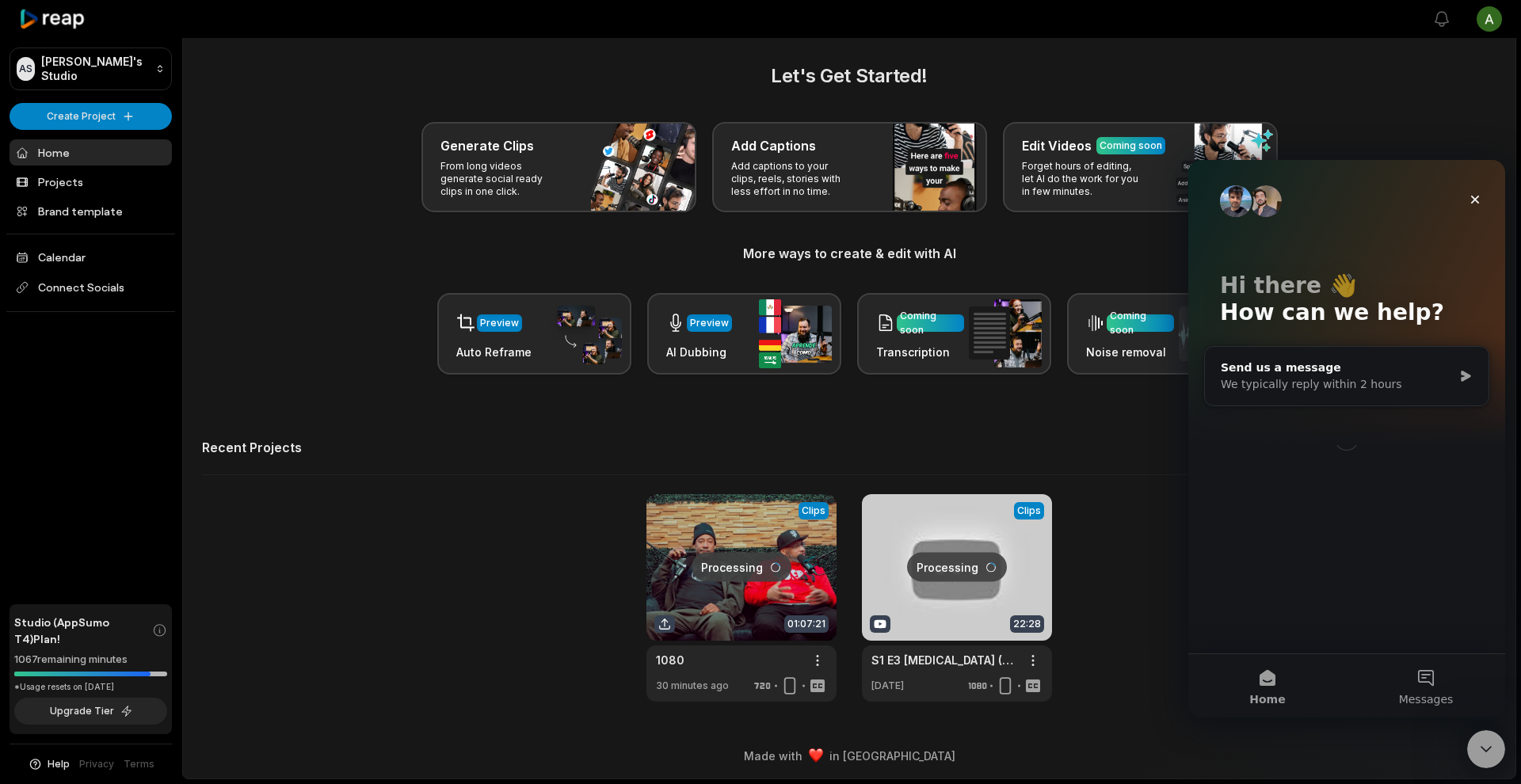
scroll to position [0, 0]
click at [1484, 206] on div "Close" at bounding box center [1475, 199] width 29 height 29
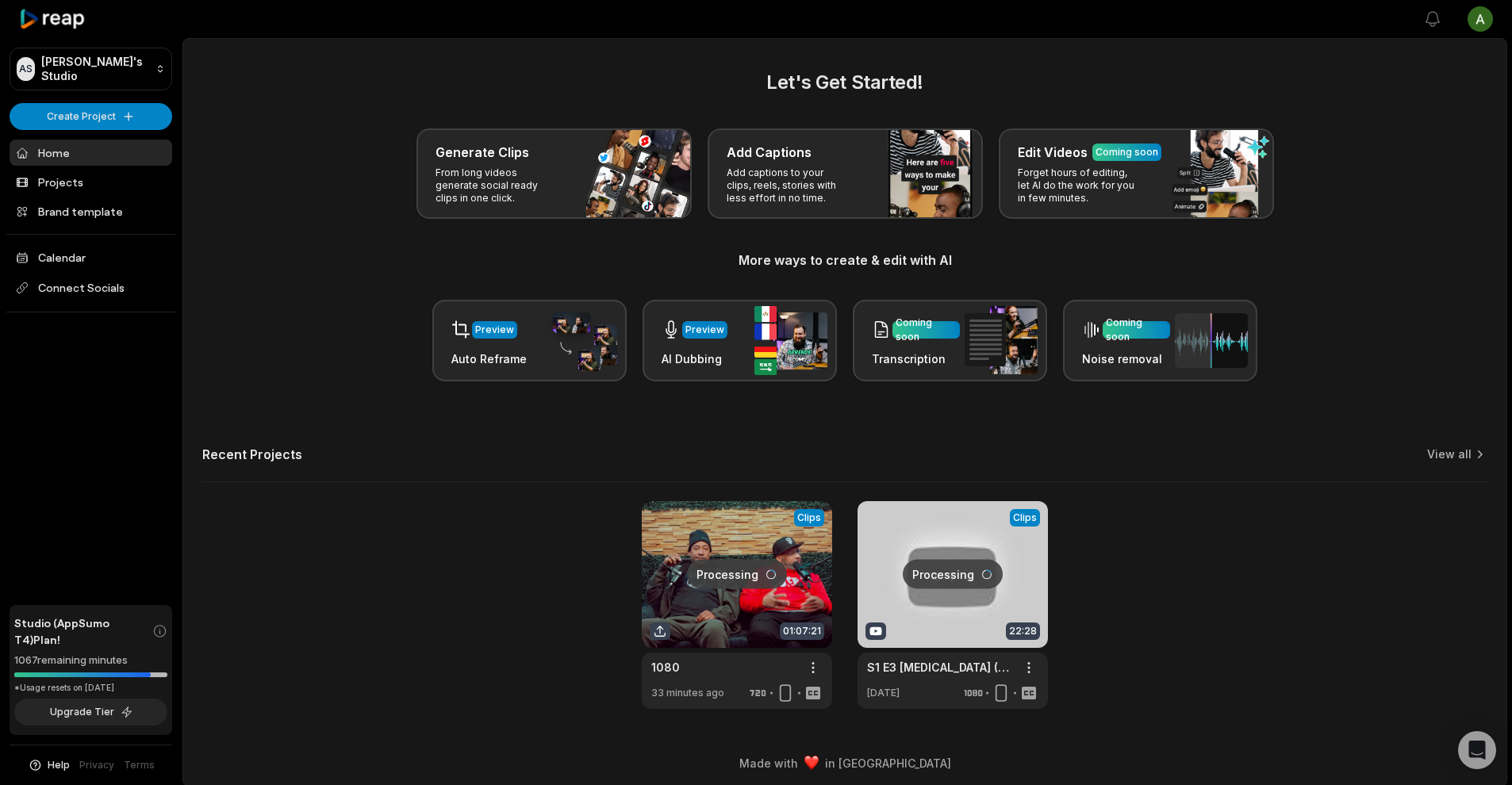
click at [704, 561] on link at bounding box center [737, 605] width 191 height 207
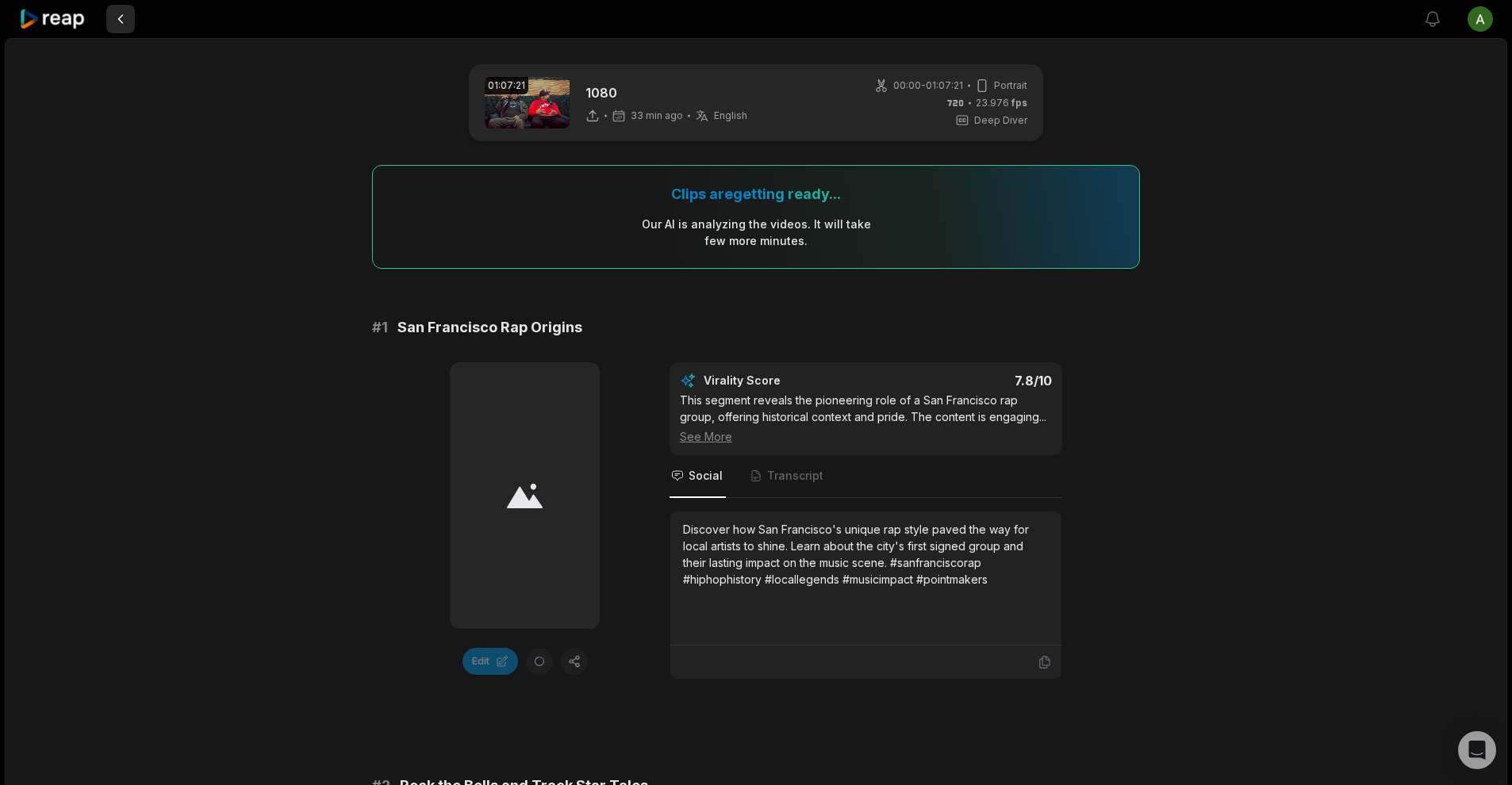
click at [124, 14] on button at bounding box center [120, 19] width 29 height 29
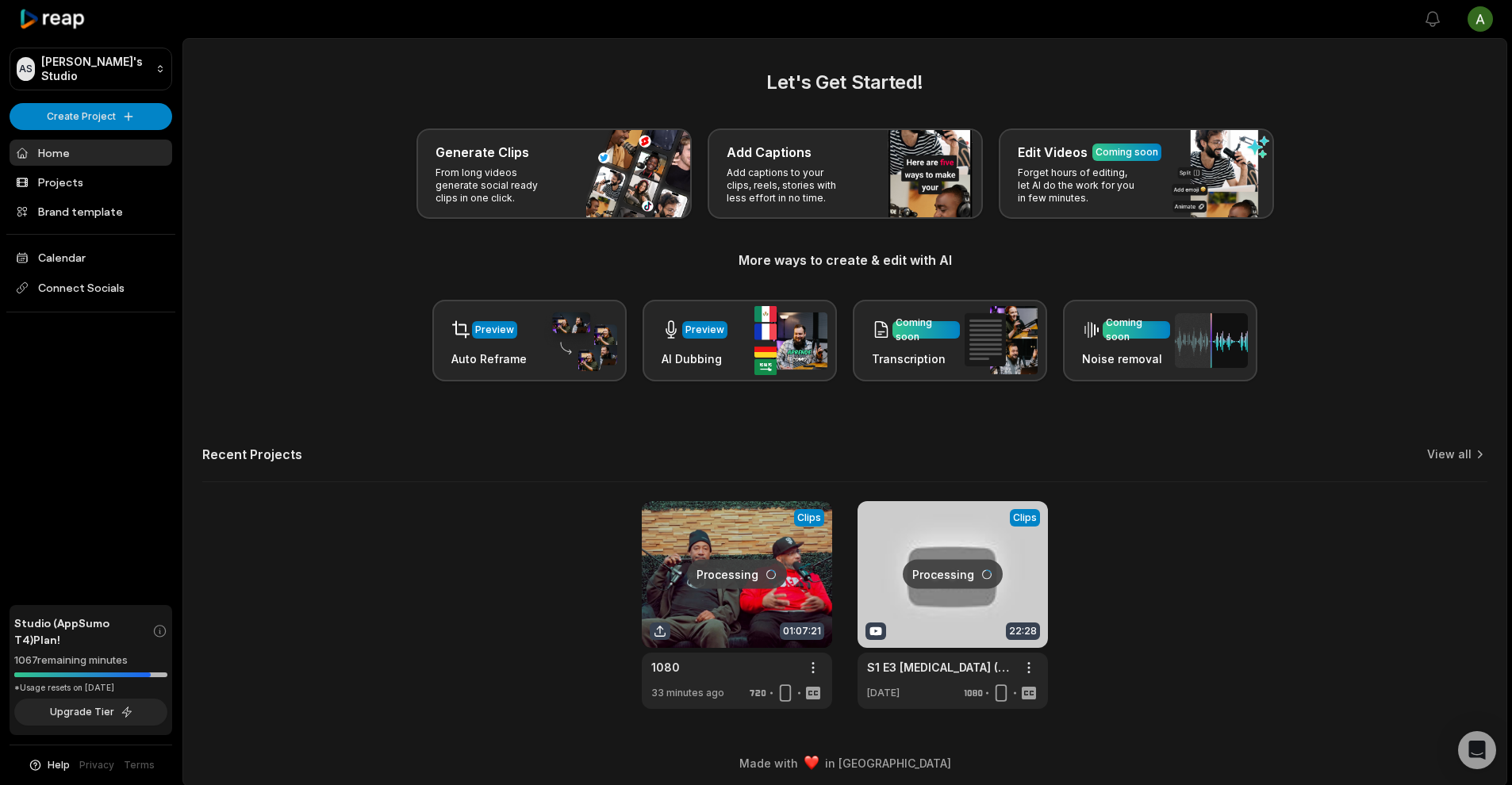
click at [997, 564] on link at bounding box center [952, 605] width 191 height 207
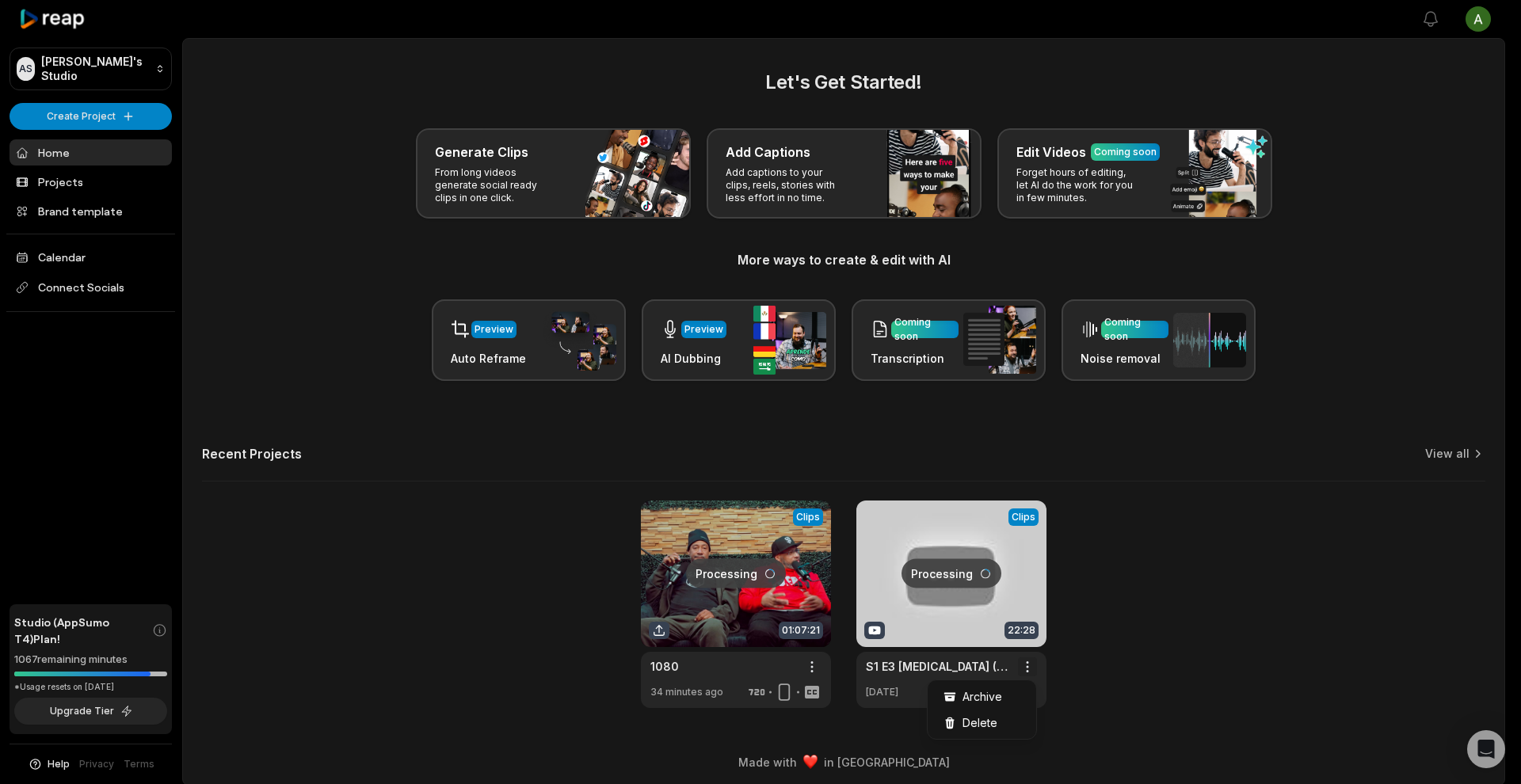
click at [1022, 668] on html "AS Aaron's Studio Create Project Home Projects Brand template Calendar Connect …" at bounding box center [760, 392] width 1521 height 784
click at [1000, 718] on div "Delete" at bounding box center [982, 723] width 102 height 26
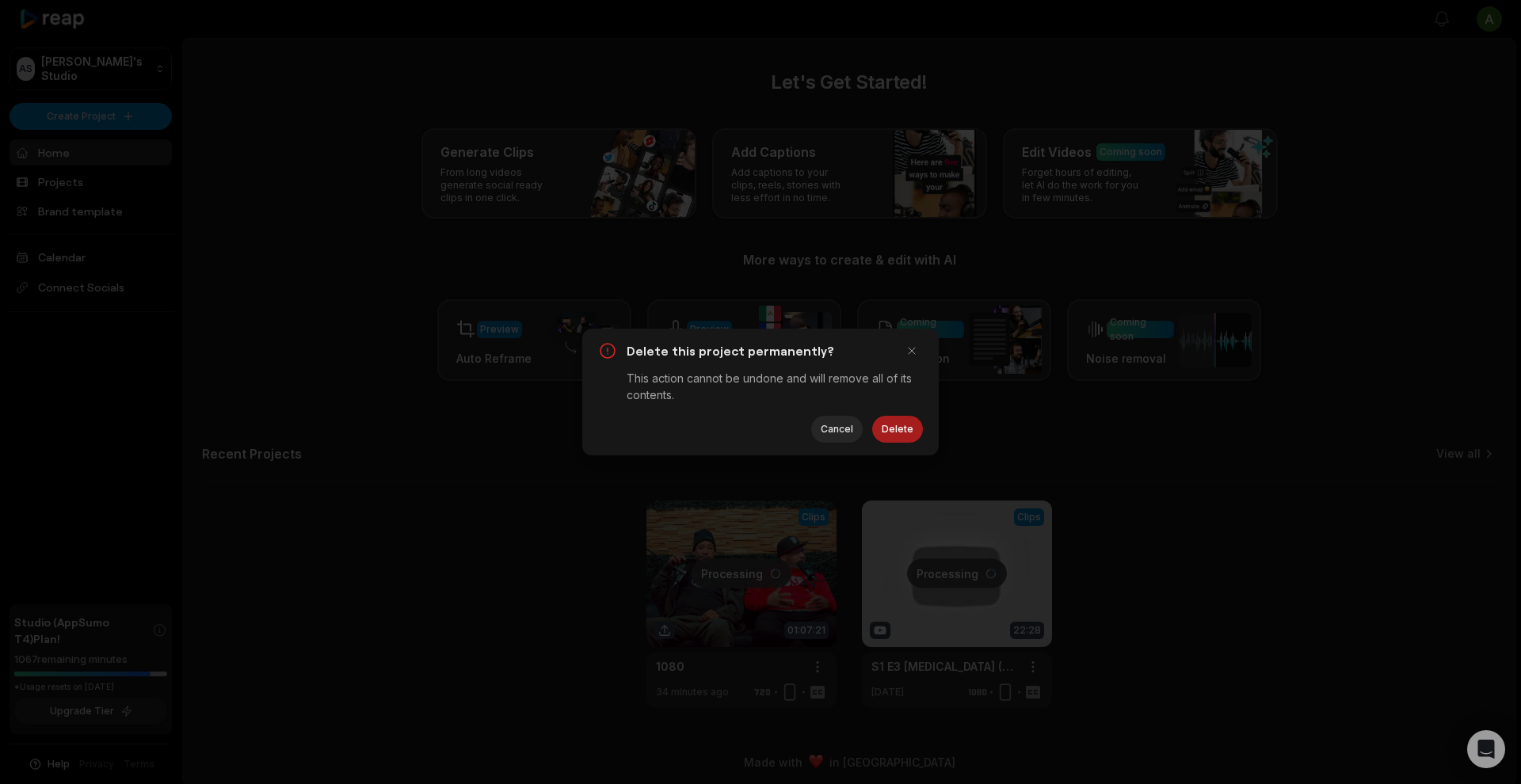
click at [898, 436] on button "Delete" at bounding box center [898, 429] width 51 height 27
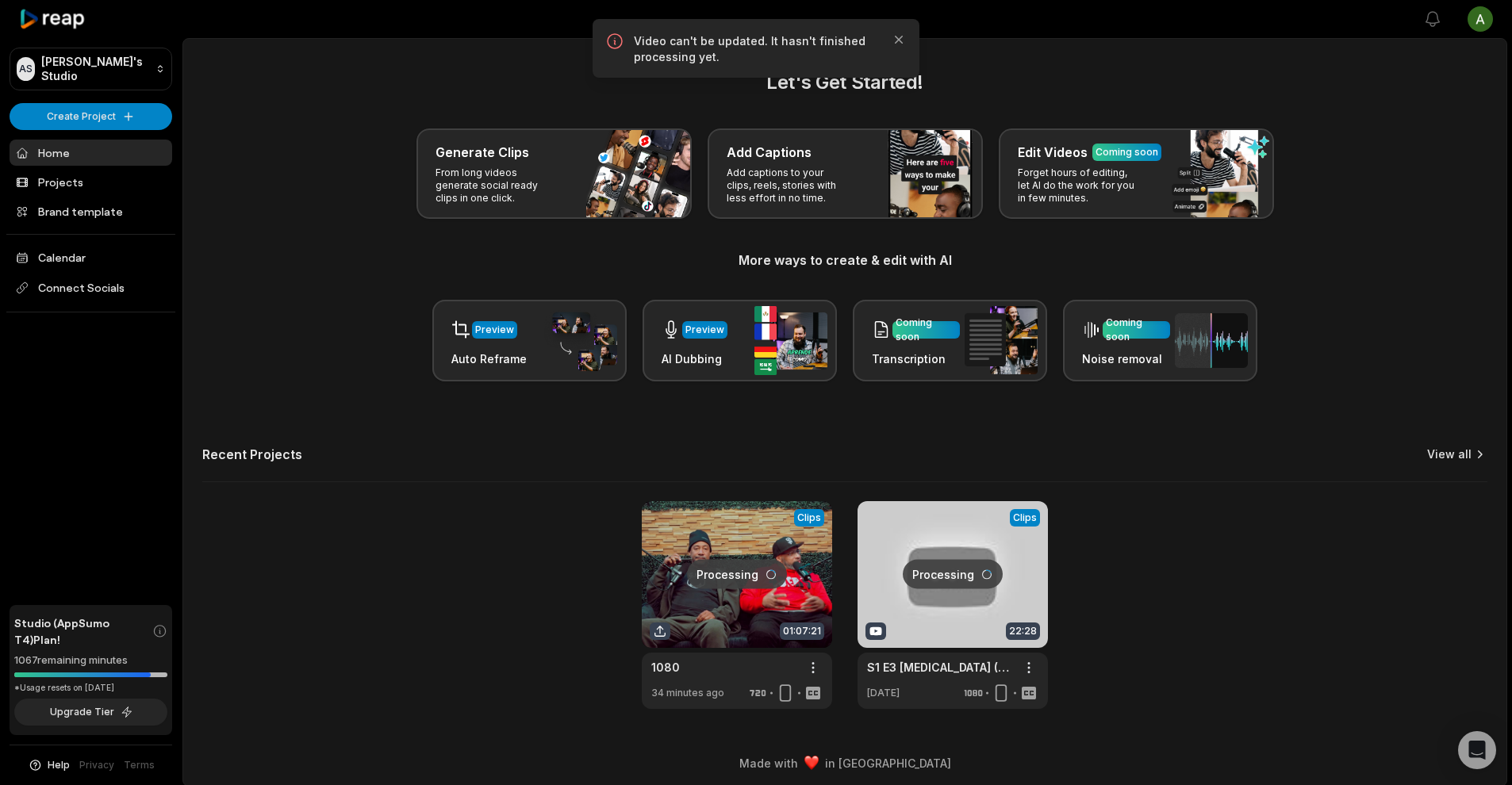
click at [1450, 459] on link "View all" at bounding box center [1449, 454] width 45 height 16
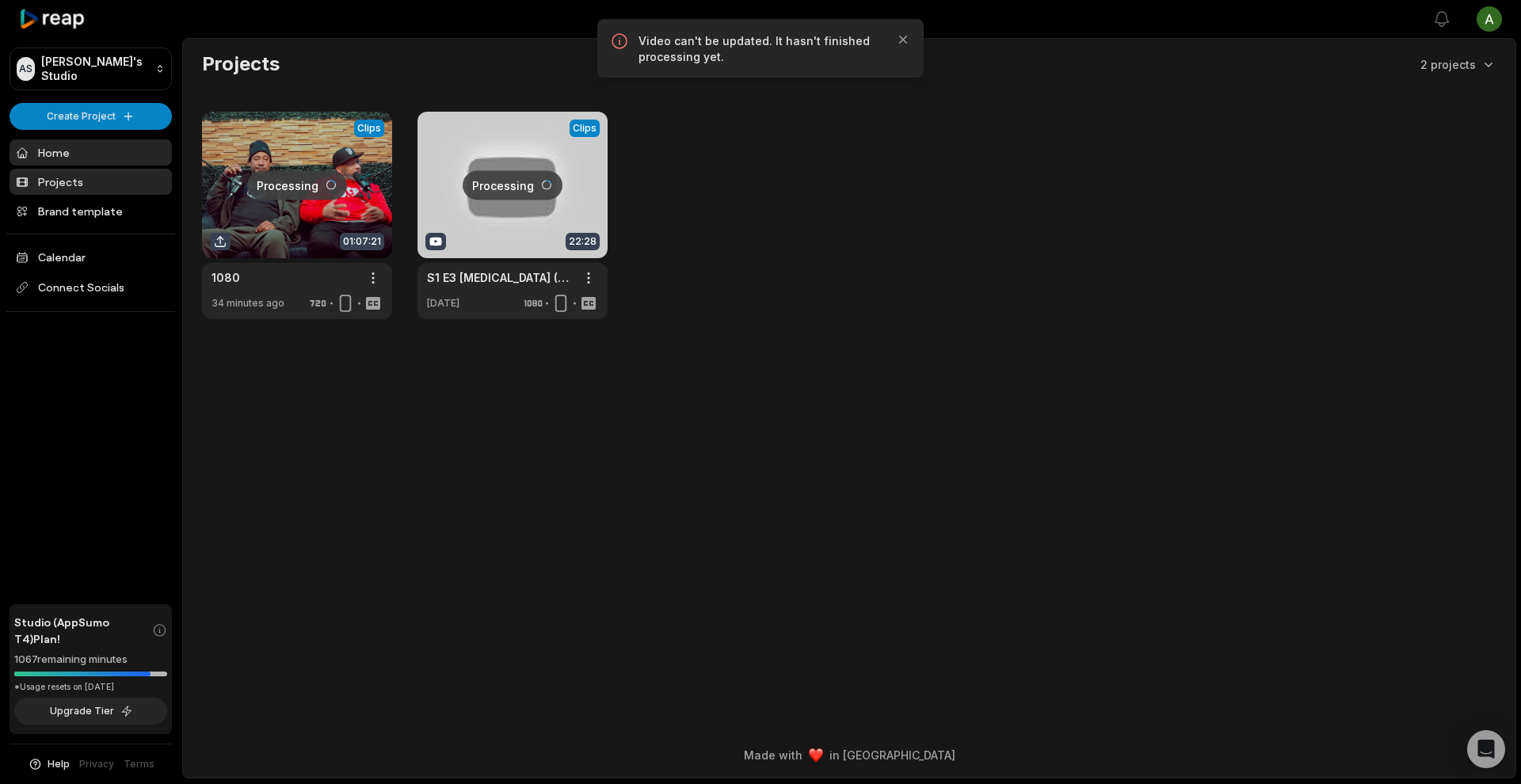
click at [111, 147] on link "Home" at bounding box center [90, 152] width 163 height 26
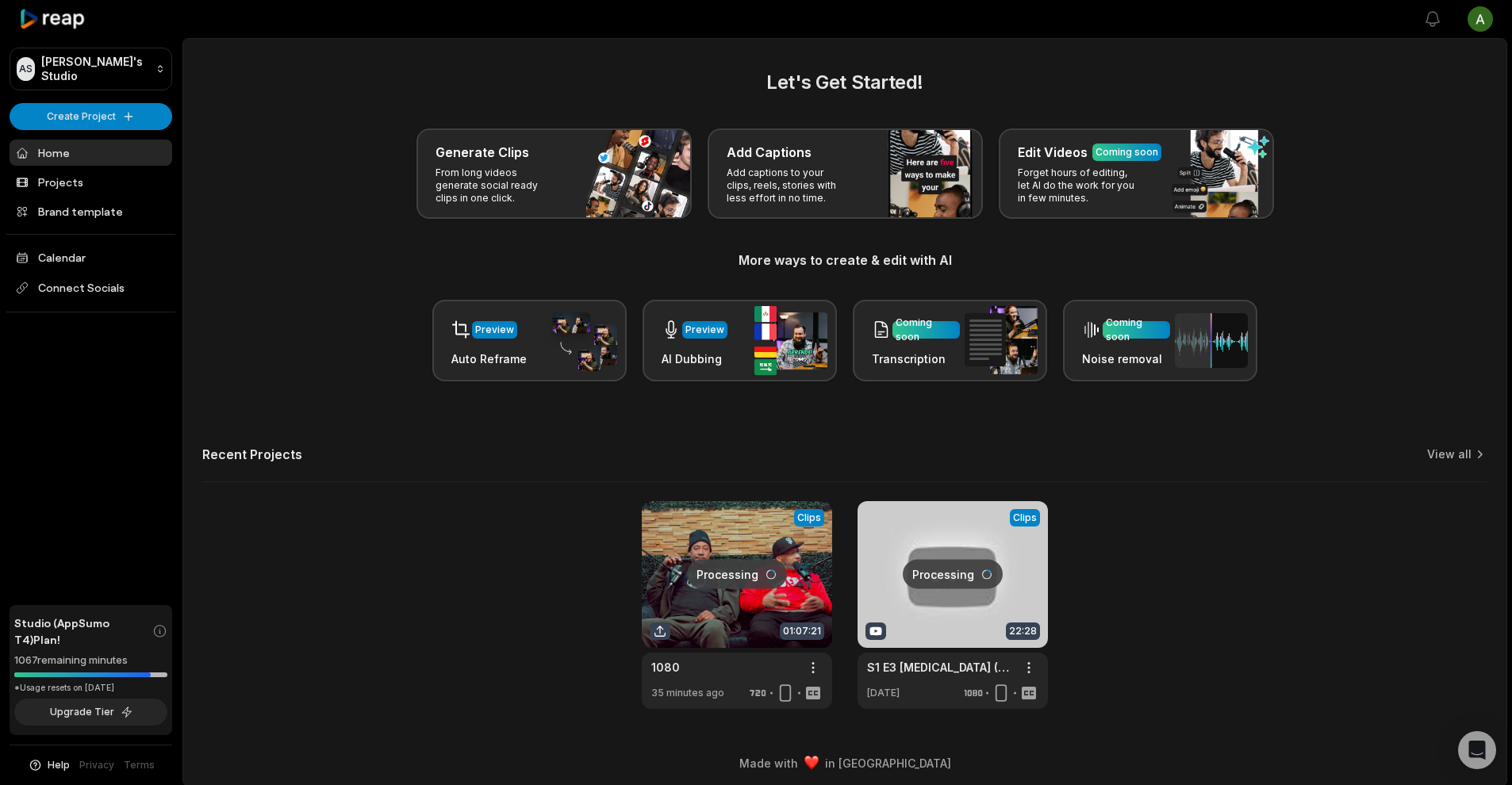
scroll to position [7, 0]
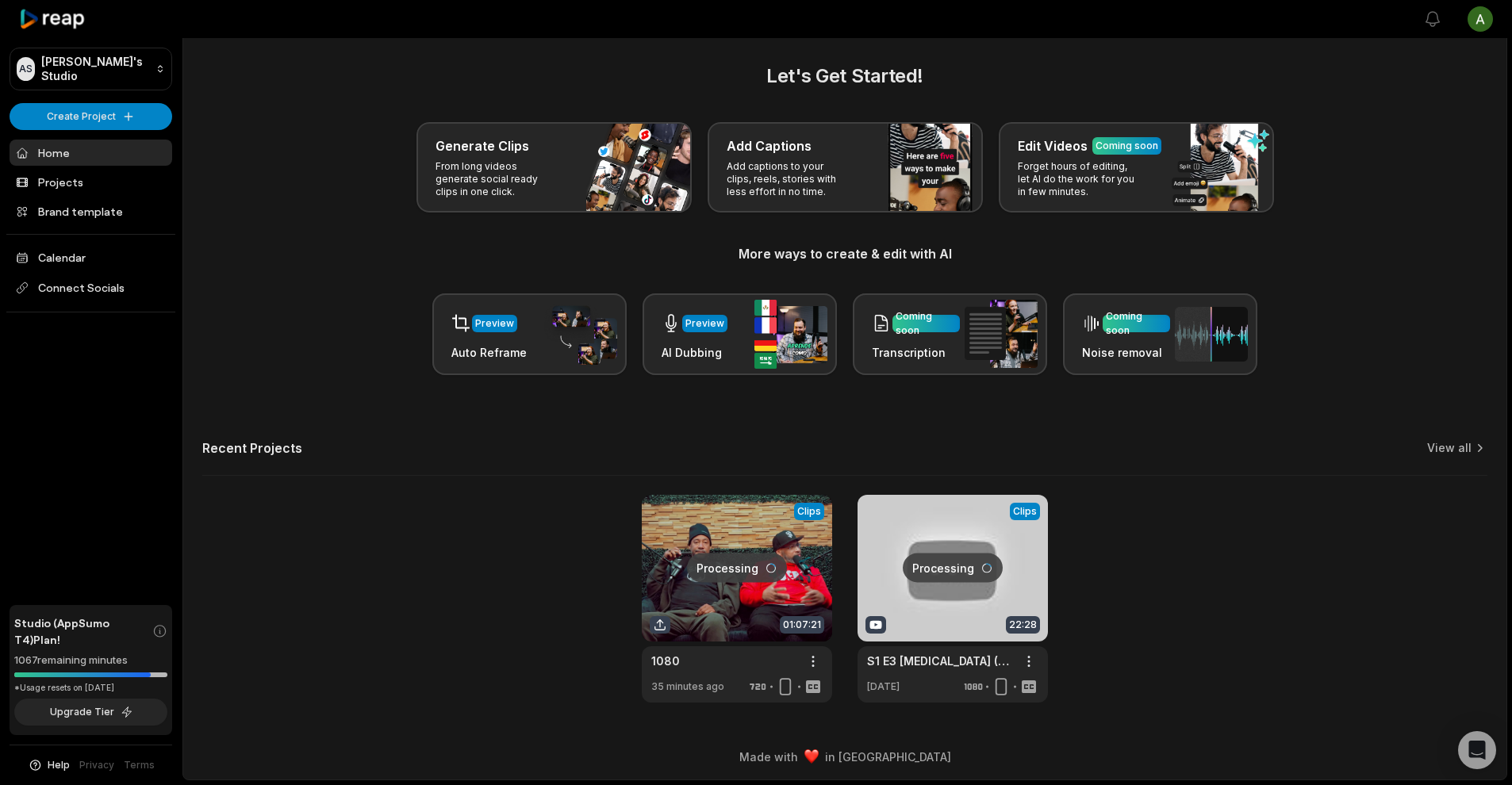
click at [792, 537] on link at bounding box center [737, 598] width 191 height 207
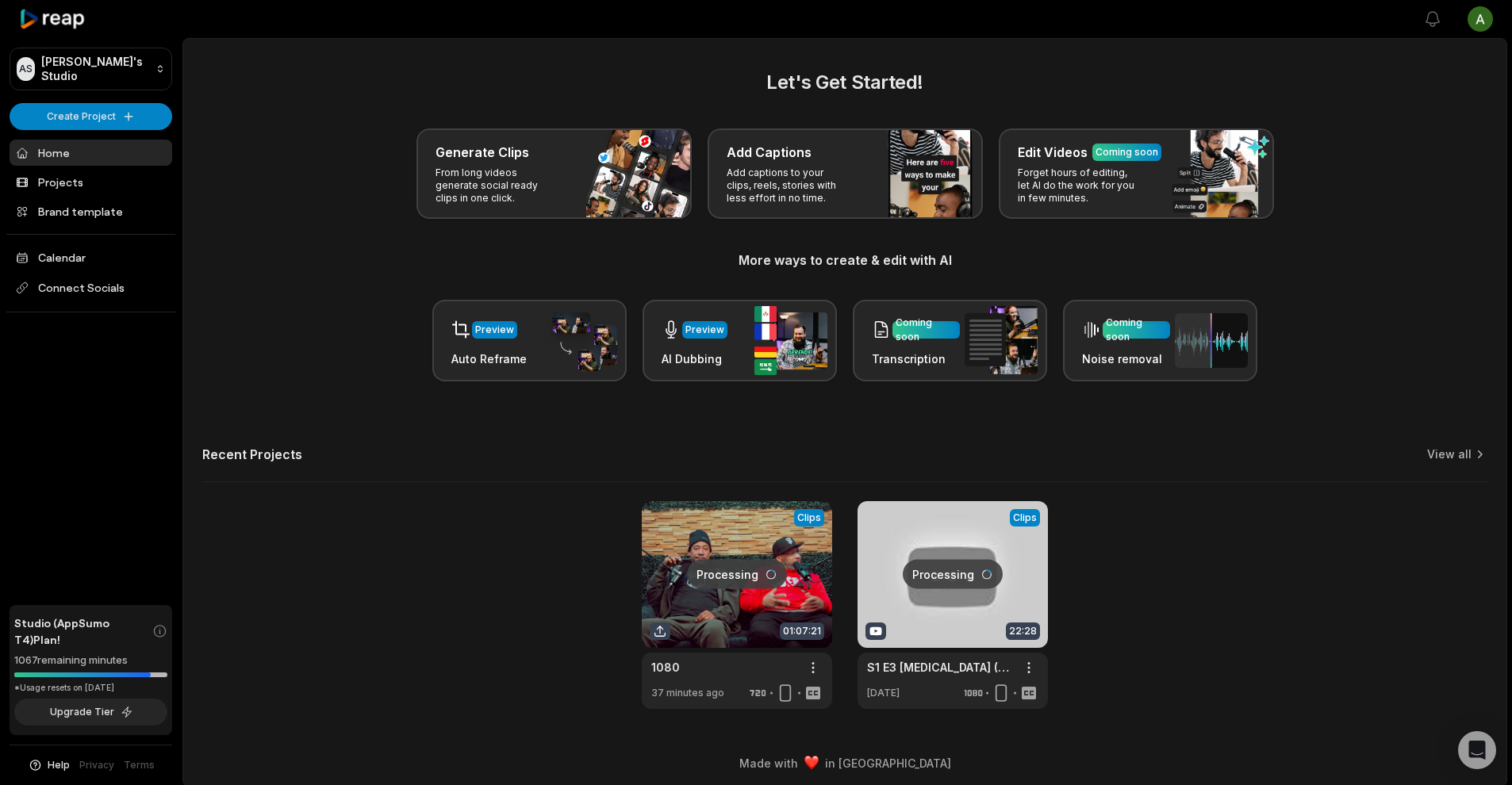
click at [810, 537] on link at bounding box center [737, 605] width 191 height 207
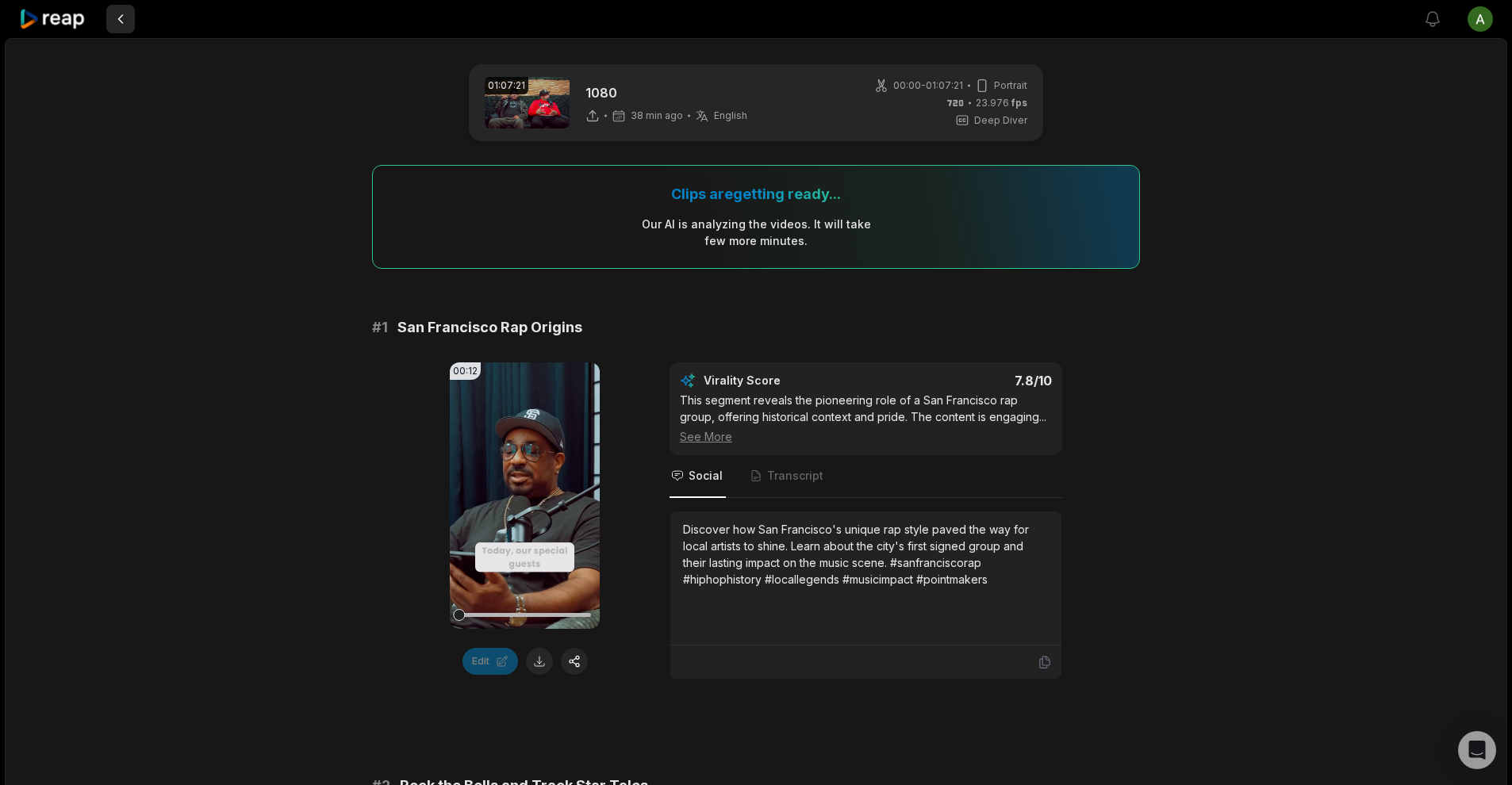
click at [120, 19] on button at bounding box center [120, 19] width 29 height 29
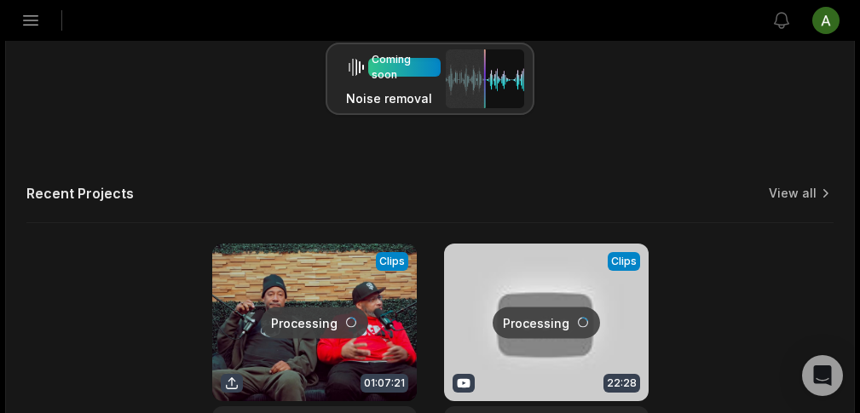
scroll to position [586, 0]
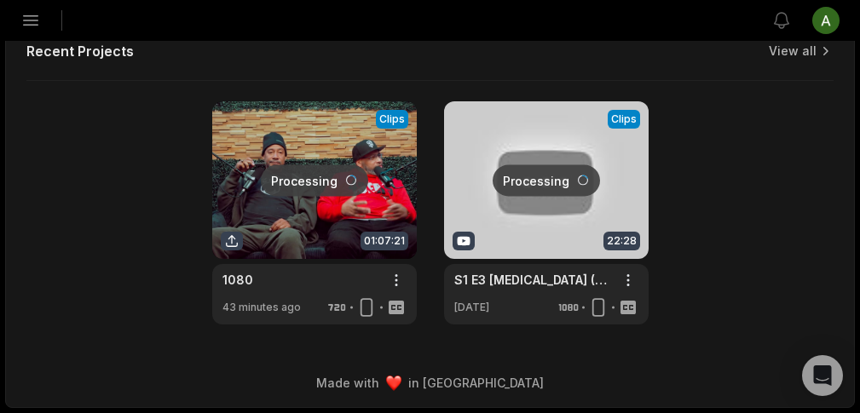
click at [338, 147] on link at bounding box center [314, 212] width 205 height 223
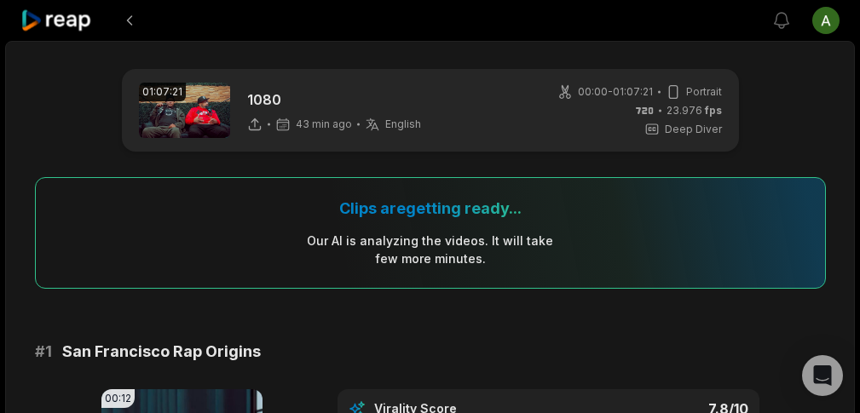
click at [90, 30] on icon at bounding box center [56, 20] width 72 height 23
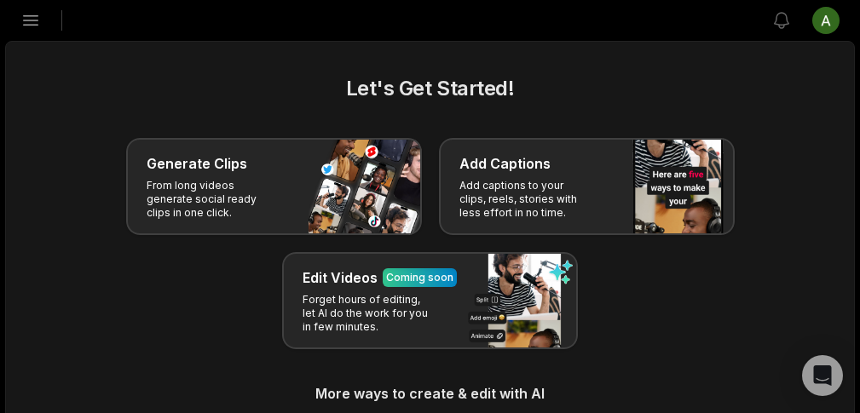
scroll to position [641, 0]
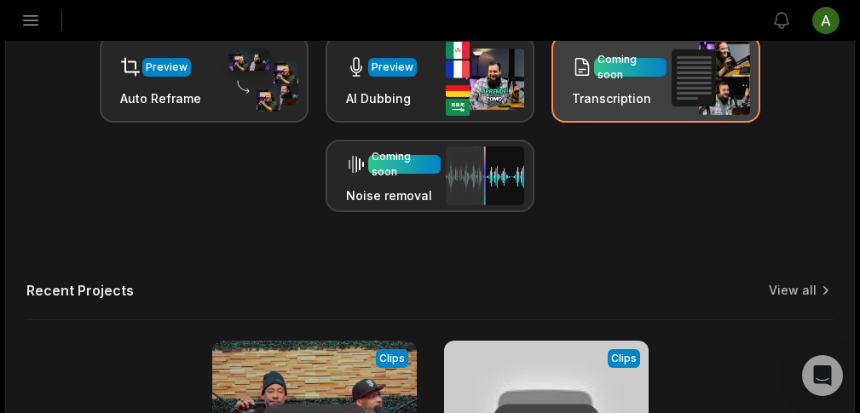
scroll to position [569, 0]
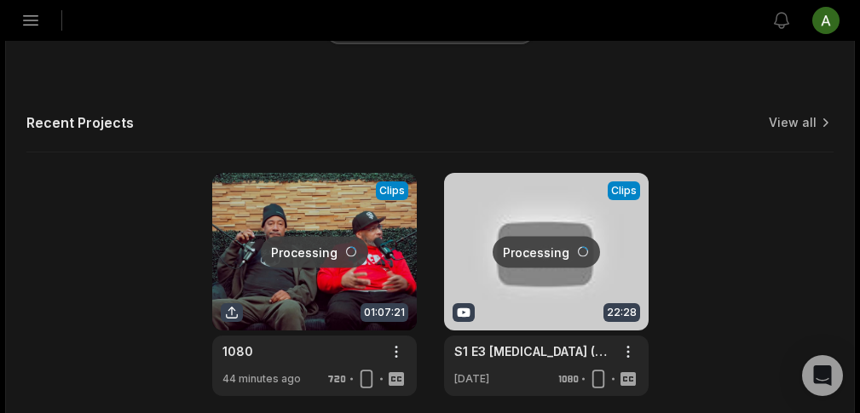
click at [349, 234] on link at bounding box center [314, 284] width 205 height 223
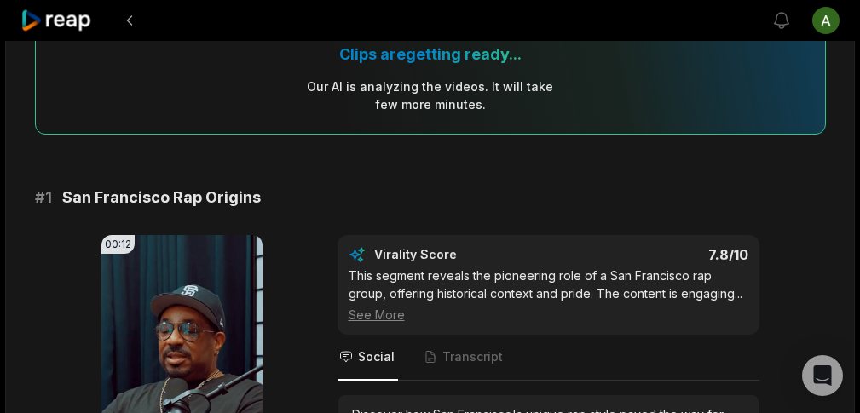
scroll to position [303, 0]
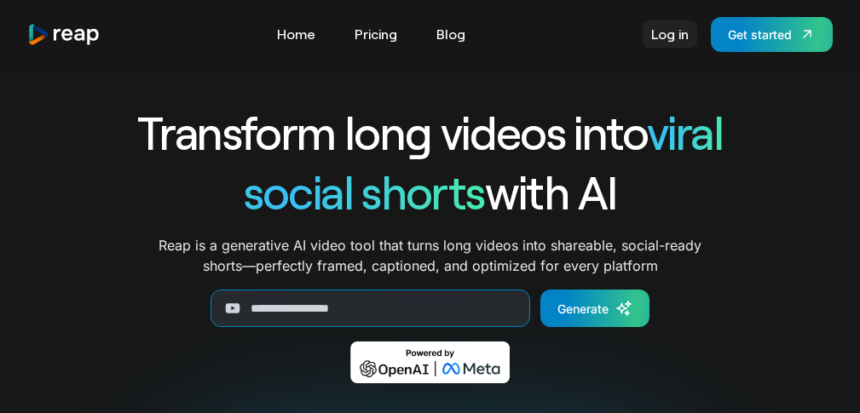
click at [689, 41] on link "Log in" at bounding box center [670, 33] width 55 height 27
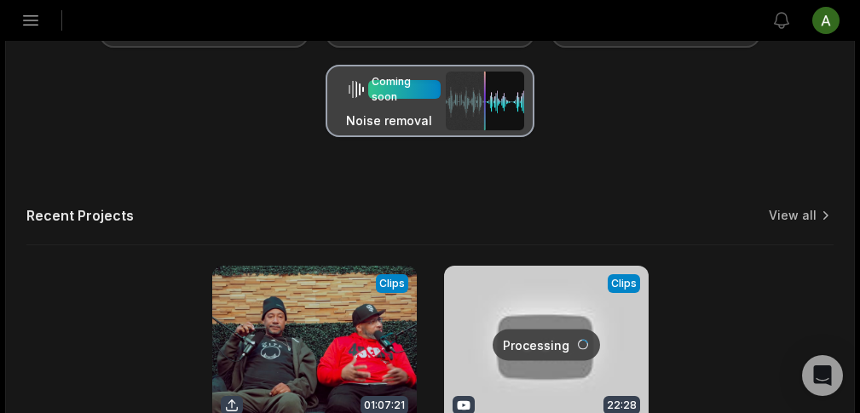
scroll to position [641, 0]
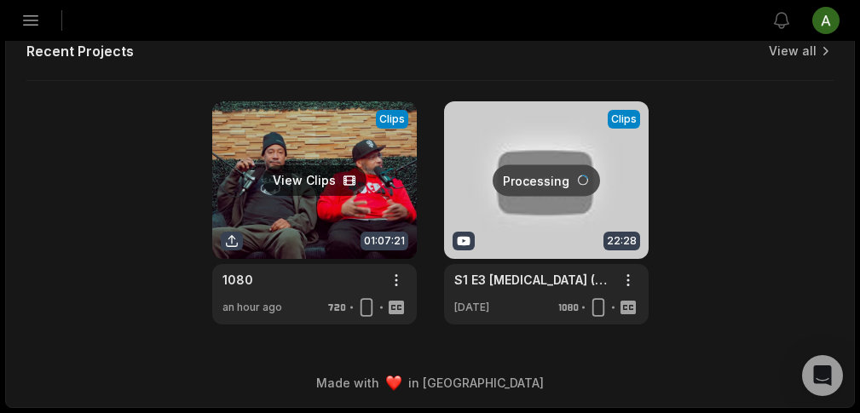
click at [380, 167] on link at bounding box center [314, 212] width 205 height 223
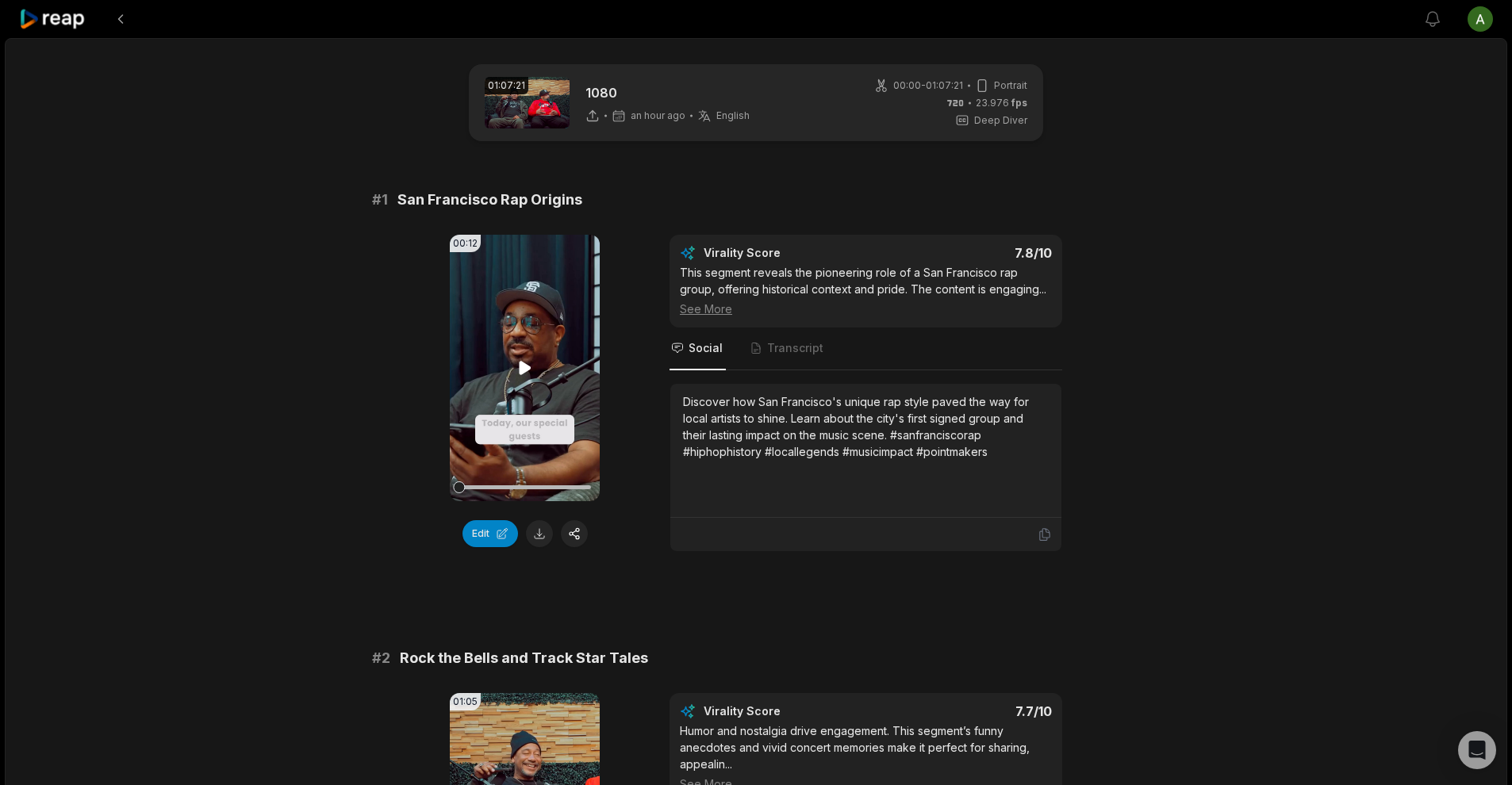
click at [524, 368] on icon at bounding box center [524, 367] width 12 height 13
click at [524, 368] on icon at bounding box center [525, 367] width 19 height 19
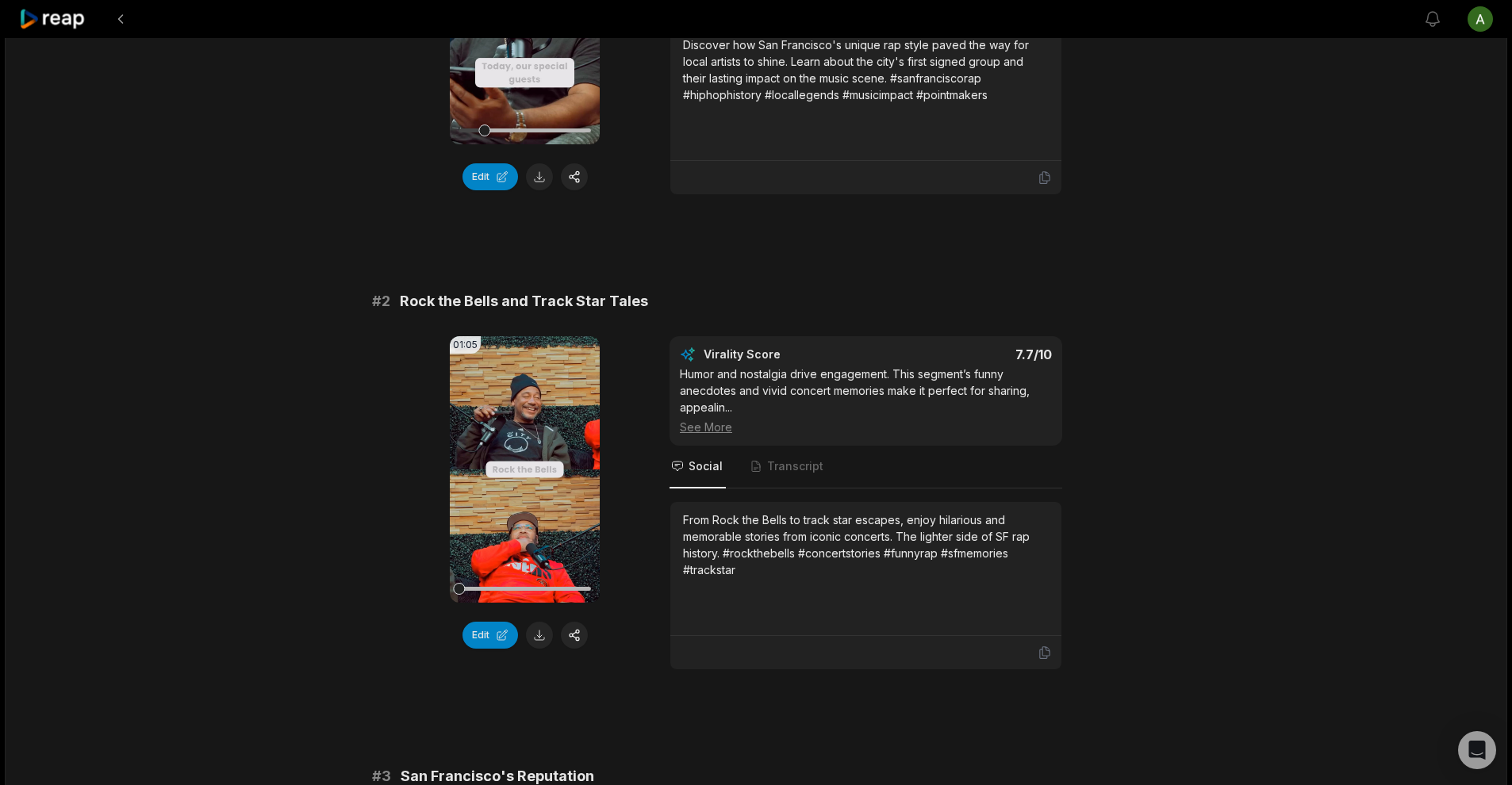
scroll to position [367, 0]
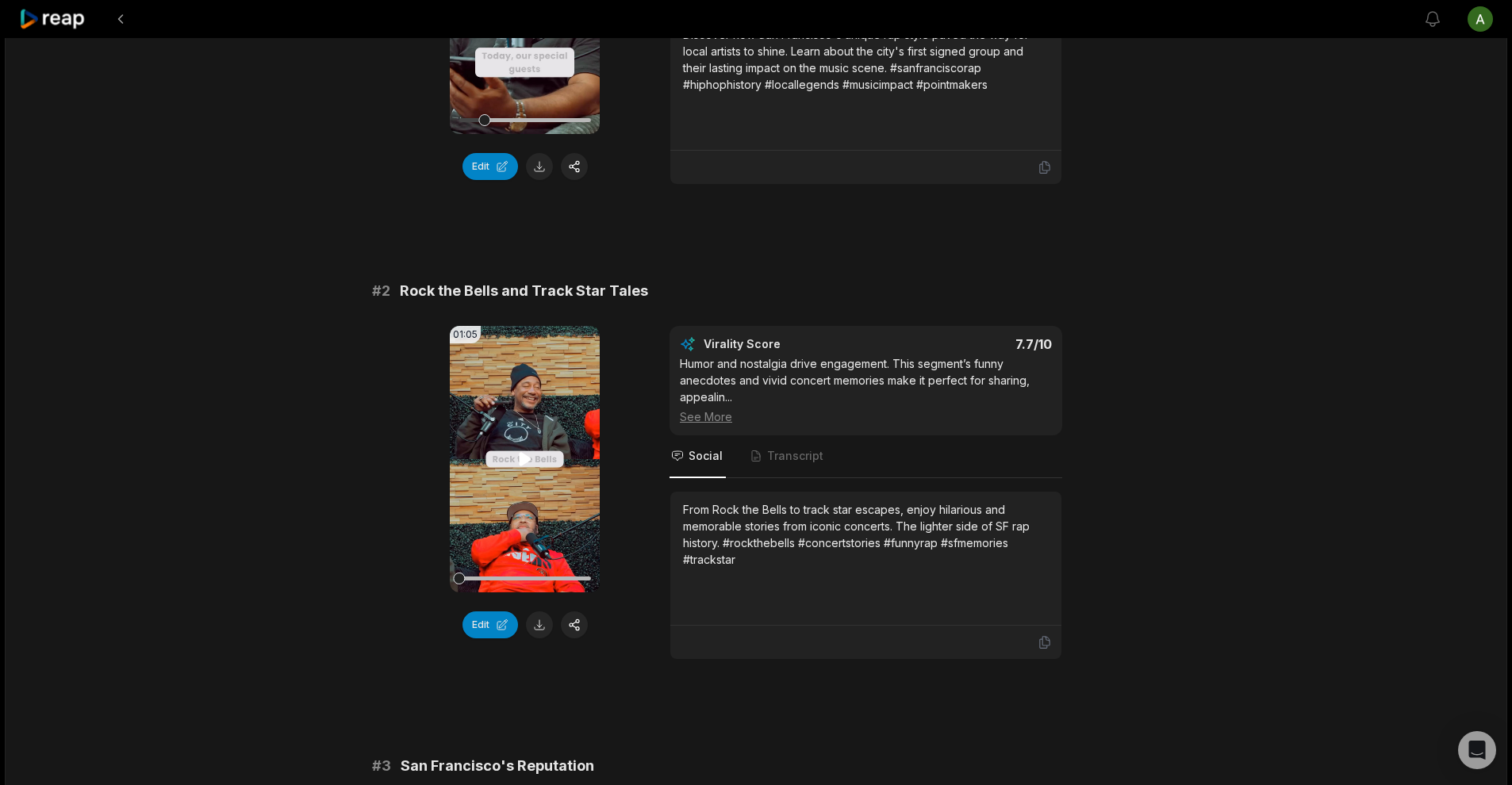
click at [527, 384] on video "Your browser does not support mp4 format." at bounding box center [524, 459] width 150 height 266
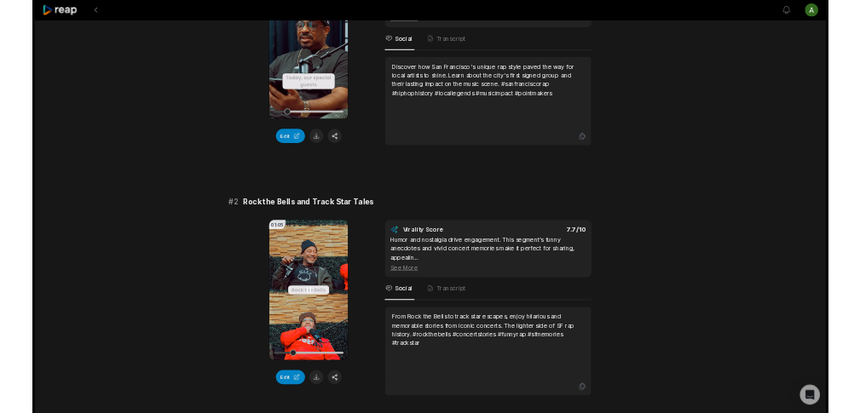
scroll to position [318, 0]
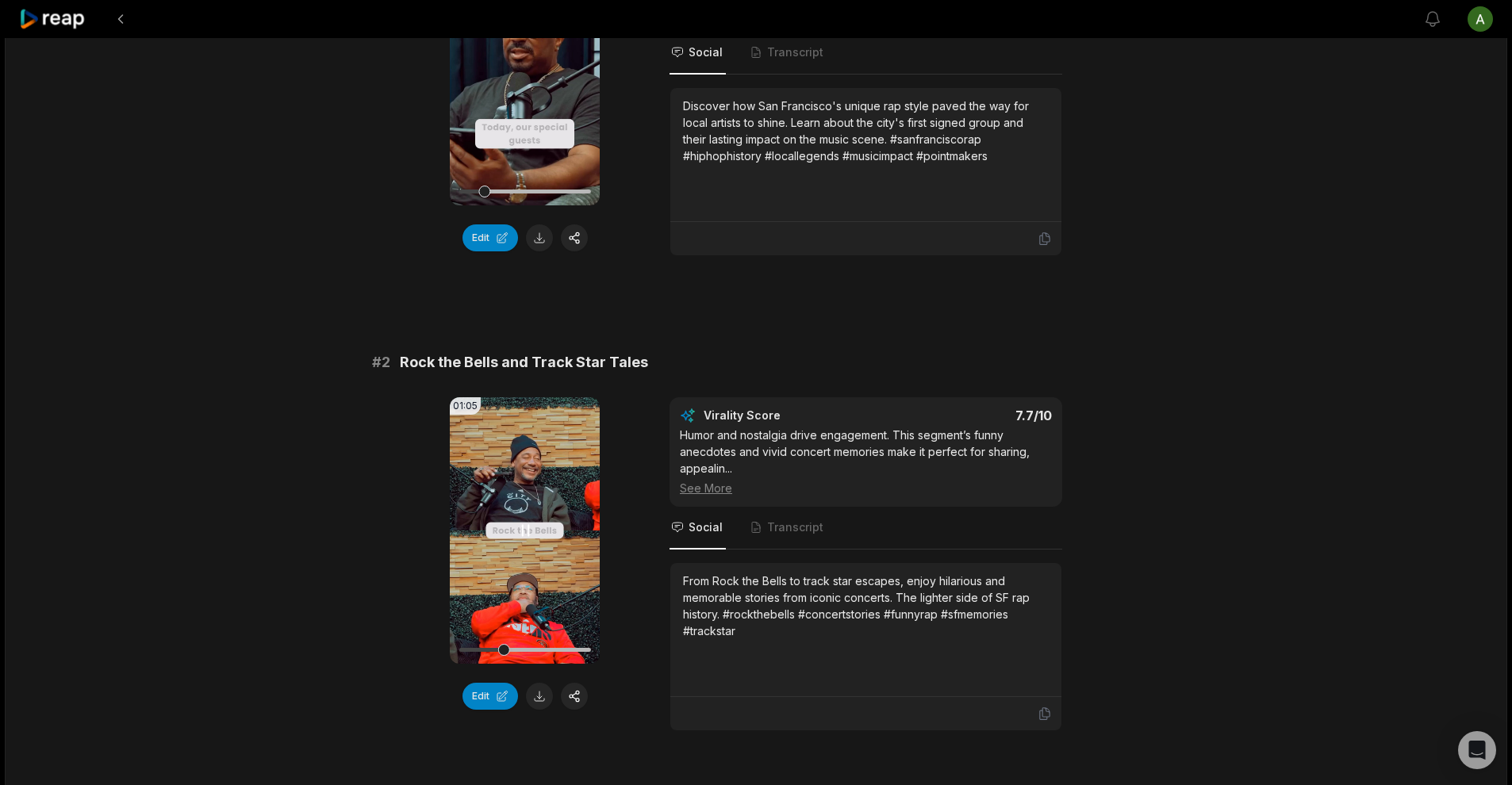
click at [525, 384] on icon at bounding box center [525, 530] width 19 height 19
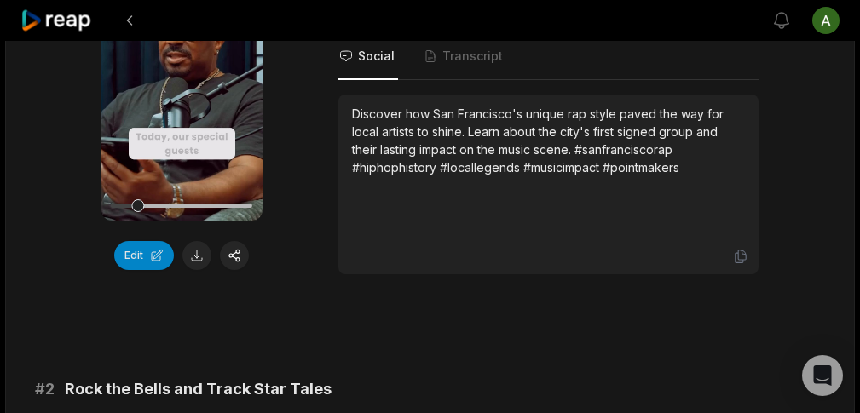
click at [72, 17] on icon at bounding box center [56, 20] width 72 height 23
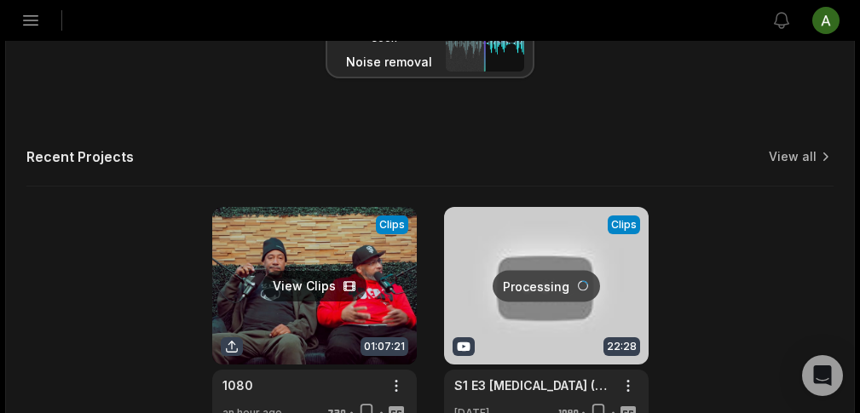
scroll to position [641, 0]
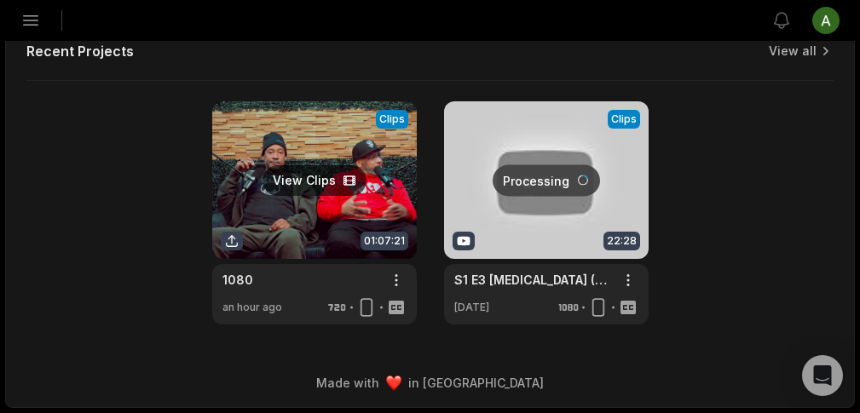
click at [333, 182] on link at bounding box center [314, 212] width 205 height 223
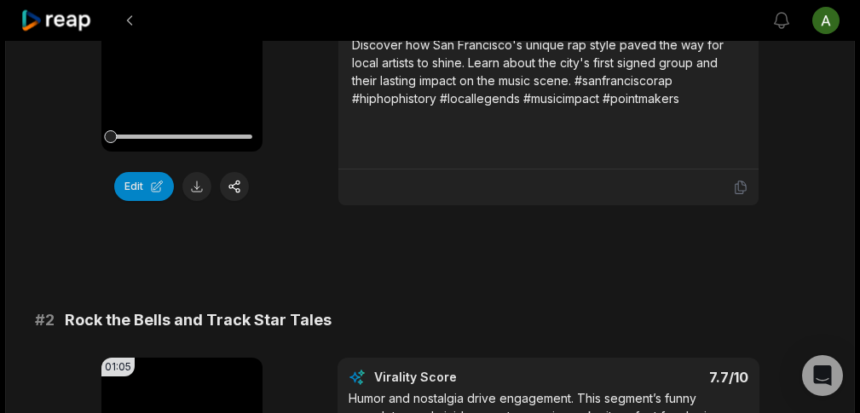
scroll to position [592, 0]
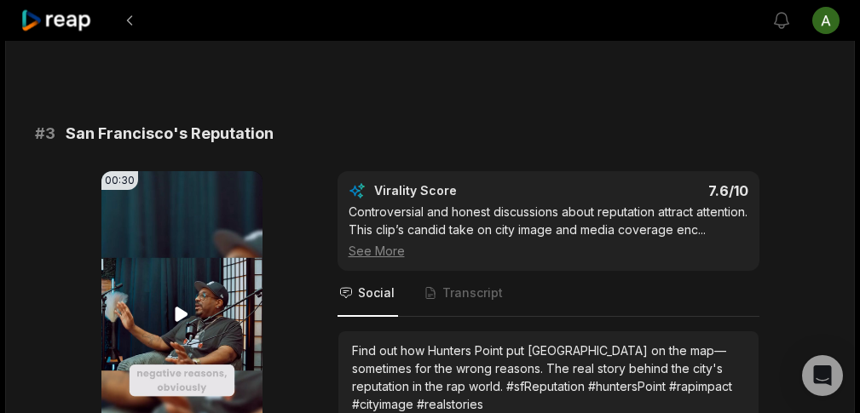
click at [188, 309] on icon at bounding box center [181, 314] width 20 height 20
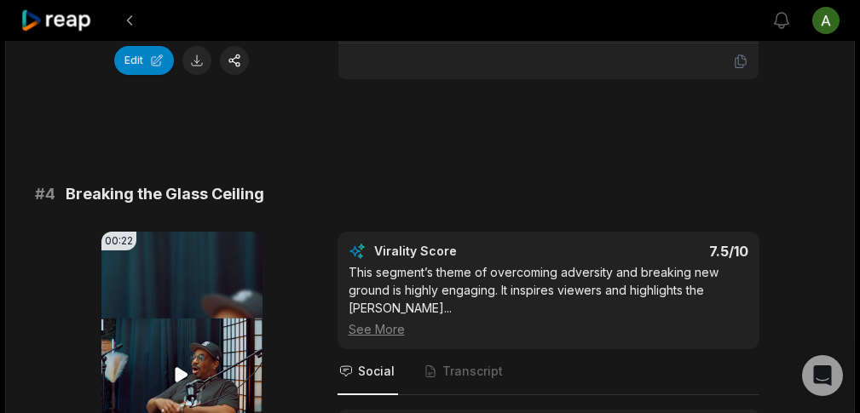
scroll to position [1605, 0]
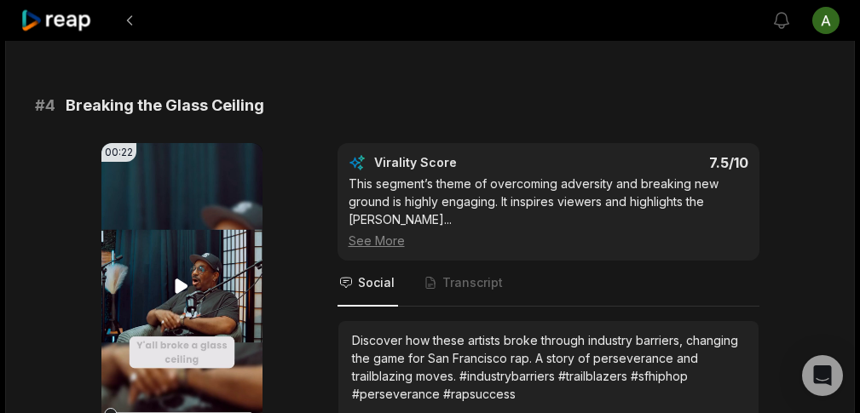
click at [178, 333] on video "Your browser does not support mp4 format." at bounding box center [181, 286] width 161 height 286
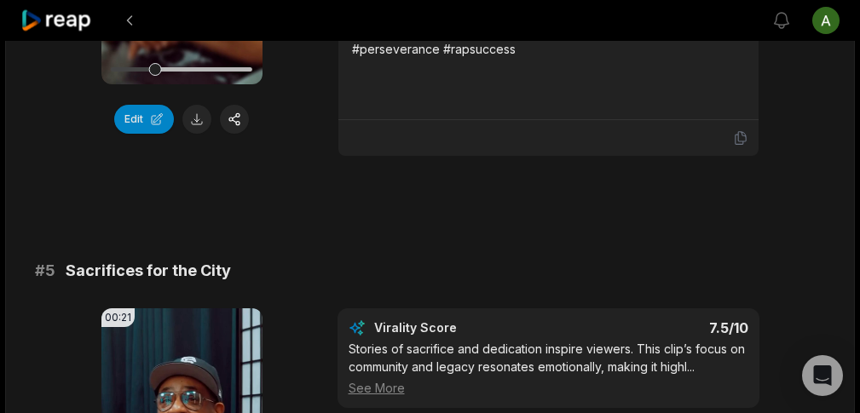
scroll to position [1767, 0]
